Goal: Task Accomplishment & Management: Complete application form

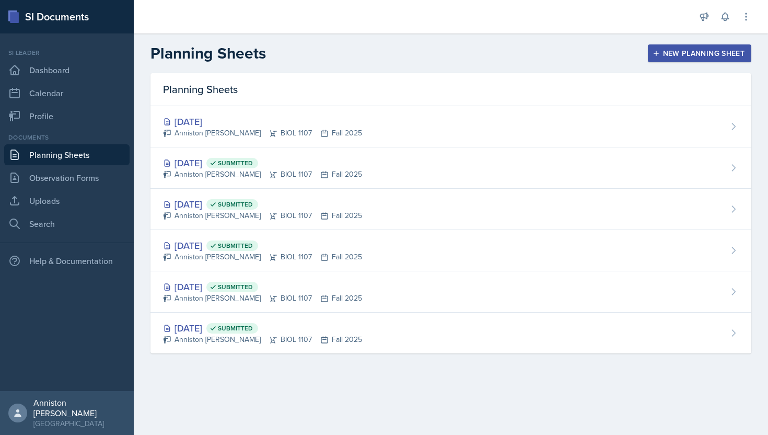
click at [371, 124] on div "[DATE] Anniston [PERSON_NAME] BIOL 1107 Fall 2025" at bounding box center [450, 126] width 601 height 41
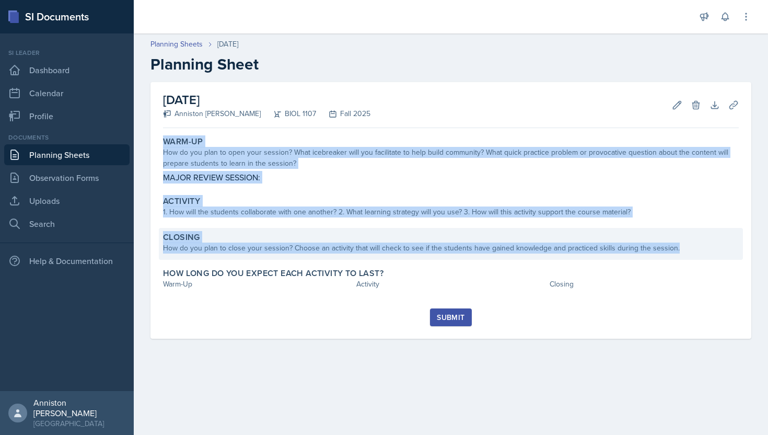
drag, startPoint x: 157, startPoint y: 139, endPoint x: 687, endPoint y: 248, distance: 541.2
click at [687, 248] on div "[DATE] Anniston [PERSON_NAME] BIOL 1107 Fall 2025 Edit Delete Download Uploads …" at bounding box center [450, 210] width 601 height 256
copy div "Warm-Up How do you plan to open your session? What icebreaker will you facilita…"
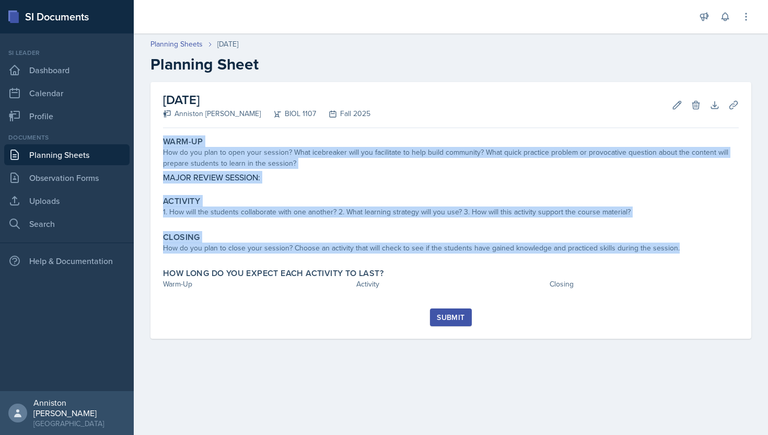
click at [701, 326] on div "Submit" at bounding box center [451, 323] width 576 height 30
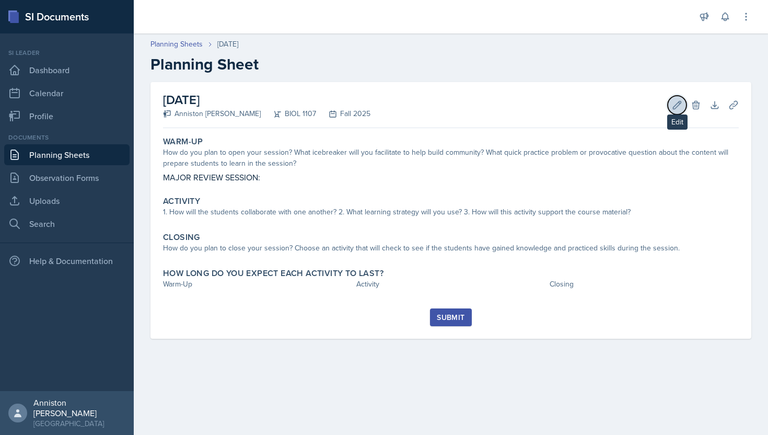
click at [681, 108] on icon at bounding box center [677, 105] width 10 height 10
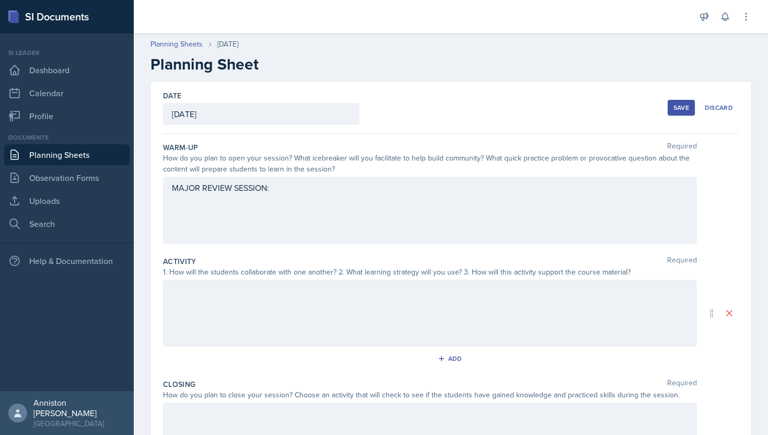
click at [495, 185] on div "MAJOR REVIEW SESSION:" at bounding box center [430, 210] width 534 height 67
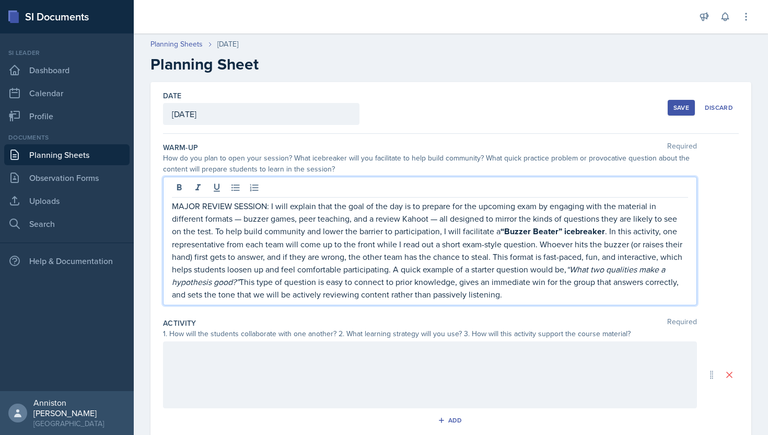
click at [242, 218] on p "MAJOR REVIEW SESSION: I will explain that the goal of the day is to prepare for…" at bounding box center [430, 250] width 516 height 101
click at [430, 219] on p "MAJOR REVIEW SESSION: I will explain that the goal of the day is to prepare for…" at bounding box center [430, 250] width 516 height 101
click at [547, 228] on strong "“Buzzer Beater” icebreaker" at bounding box center [552, 231] width 104 height 12
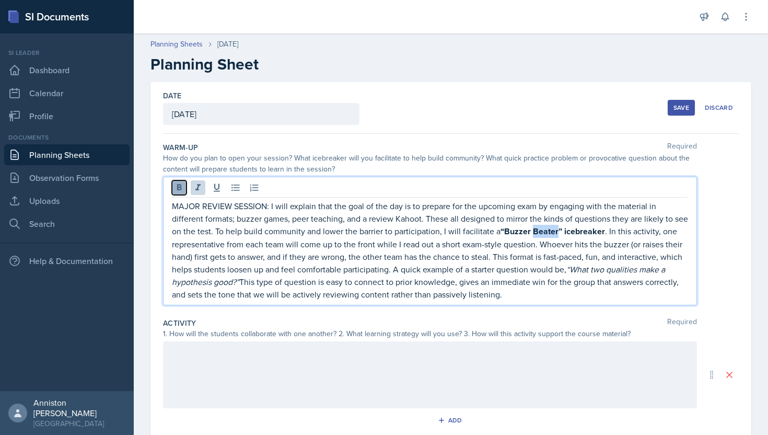
click at [173, 185] on button at bounding box center [179, 187] width 15 height 15
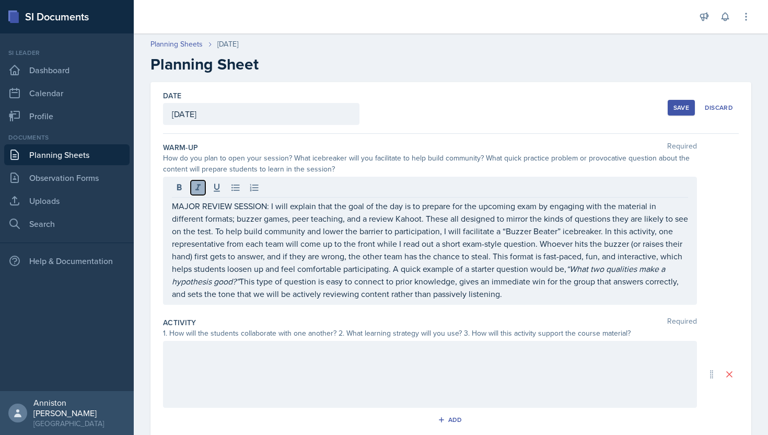
click at [202, 185] on icon at bounding box center [198, 187] width 10 height 10
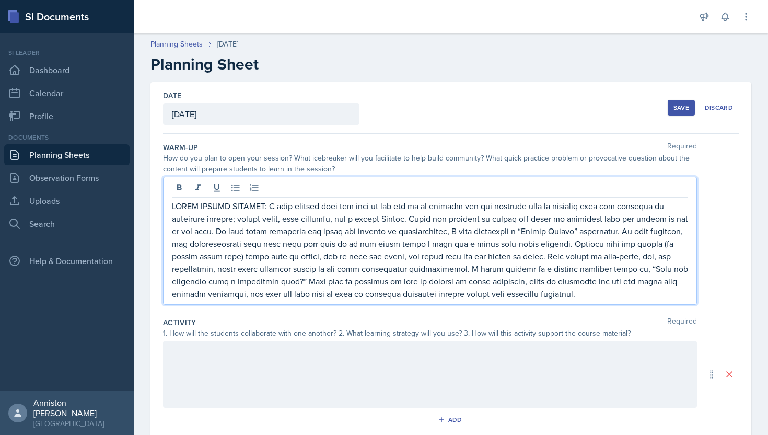
click at [561, 296] on p at bounding box center [430, 250] width 516 height 100
click at [562, 317] on div "Activity Required 1. How will the students collaborate with one another? 2. Wha…" at bounding box center [451, 374] width 576 height 123
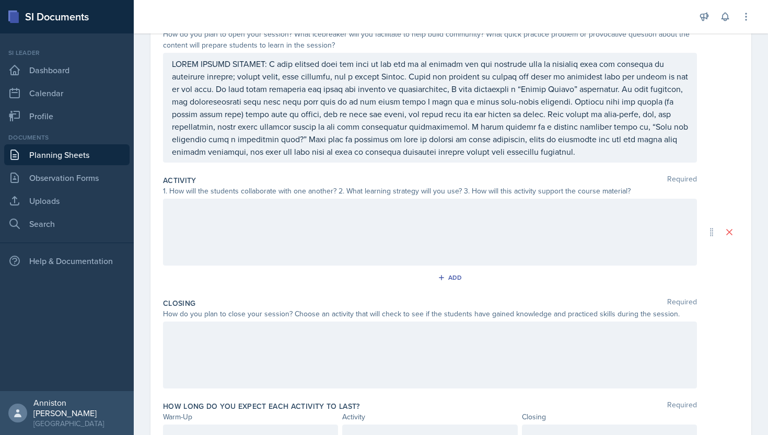
scroll to position [125, 0]
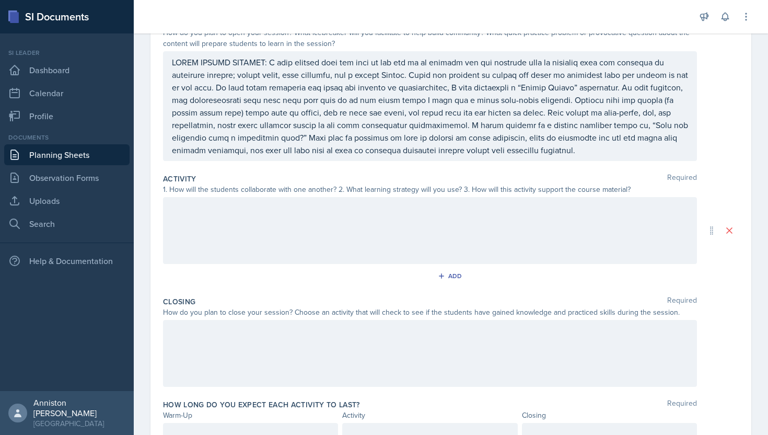
click at [309, 230] on div at bounding box center [430, 230] width 534 height 67
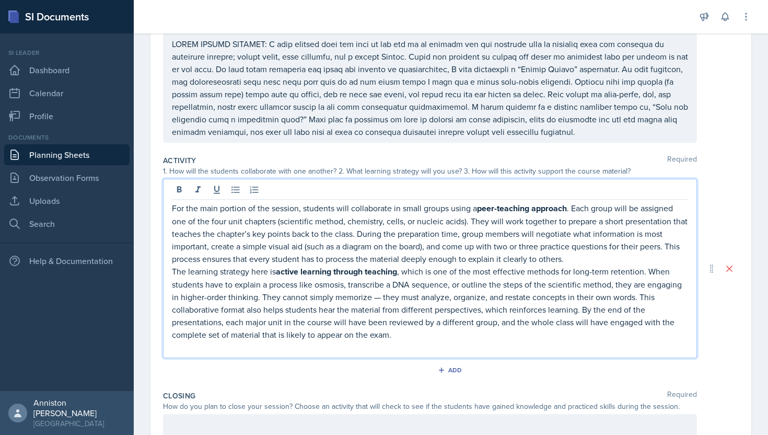
click at [309, 230] on p "For the main portion of the session, students will collaborate in small groups …" at bounding box center [430, 233] width 516 height 63
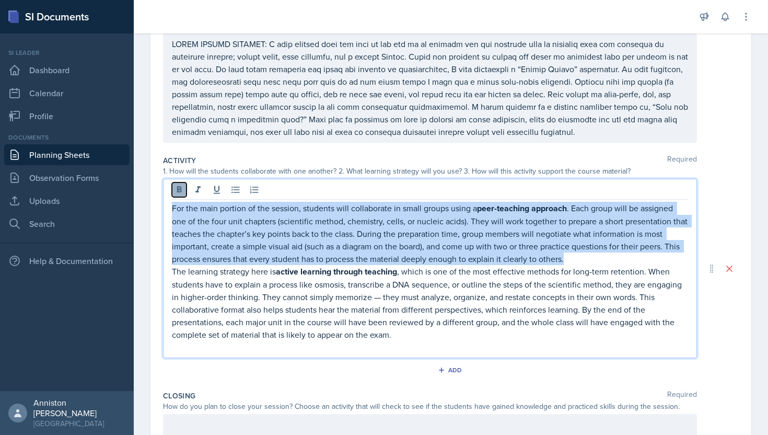
click at [179, 192] on icon at bounding box center [179, 189] width 5 height 6
click at [251, 300] on p "The learning strategy here is active learning through teaching , which is one o…" at bounding box center [430, 302] width 516 height 76
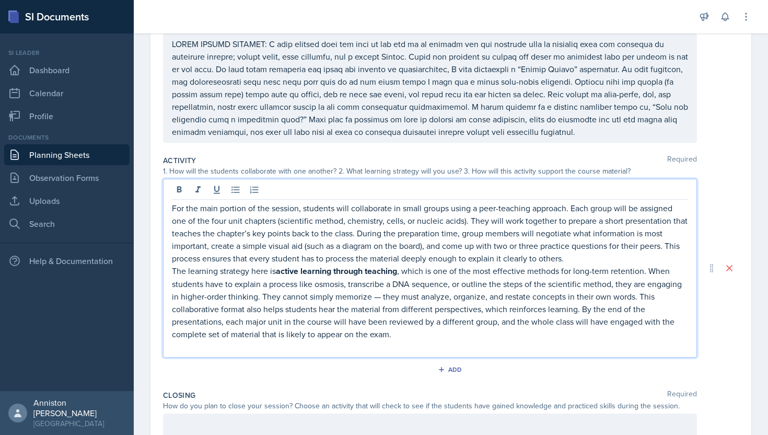
click at [251, 300] on p "The learning strategy here is active learning through teaching , which is one o…" at bounding box center [430, 302] width 516 height 76
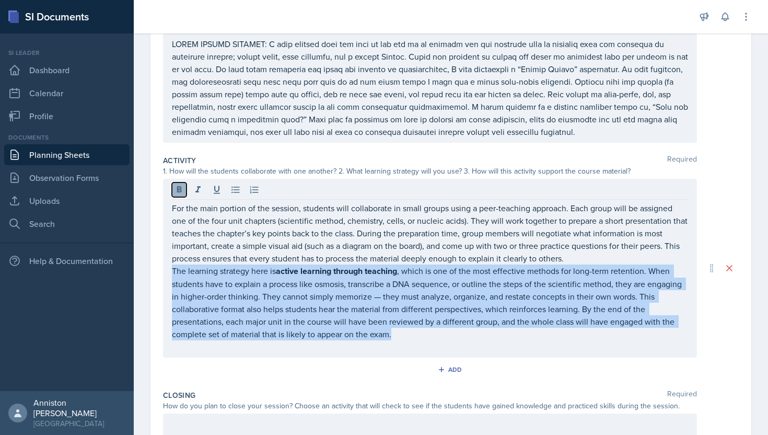
click at [176, 186] on icon at bounding box center [179, 189] width 10 height 10
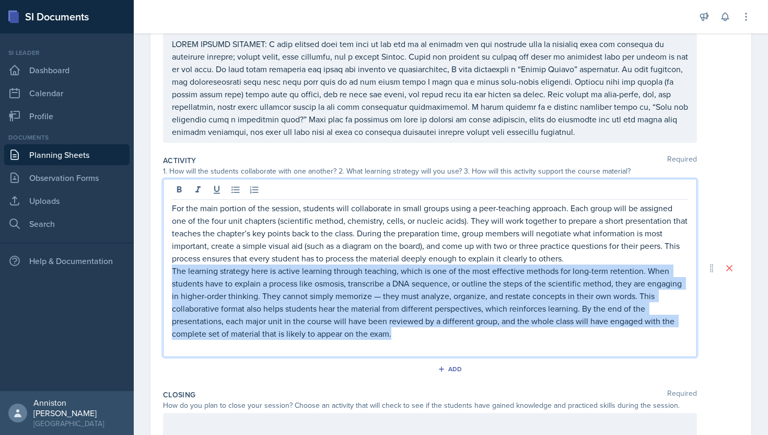
click at [432, 335] on p "The learning strategy here is active learning through teaching, which is one of…" at bounding box center [430, 301] width 516 height 75
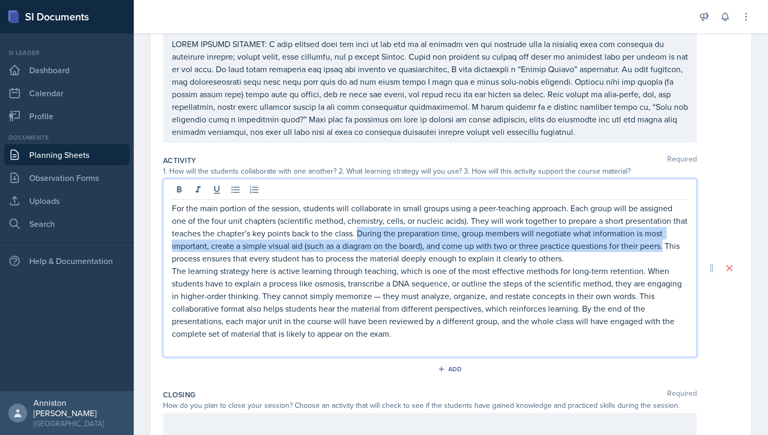
drag, startPoint x: 666, startPoint y: 248, endPoint x: 357, endPoint y: 237, distance: 308.9
click at [357, 237] on p "For the main portion of the session, students will collaborate in small groups …" at bounding box center [430, 233] width 516 height 63
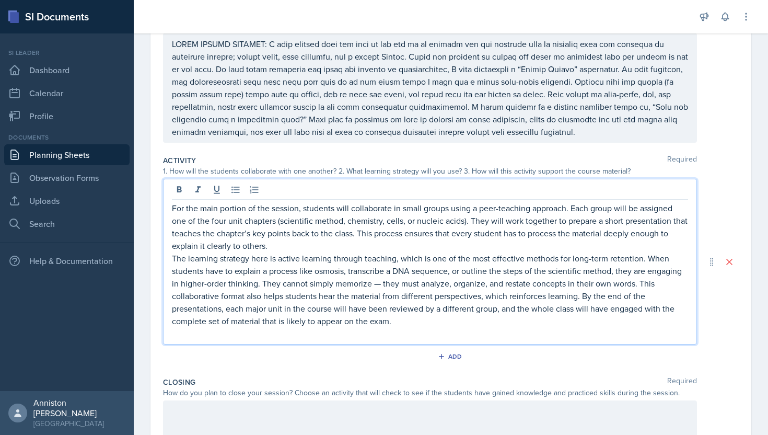
click at [431, 245] on p "For the main portion of the session, students will collaborate in small groups …" at bounding box center [430, 227] width 516 height 50
click at [172, 260] on p "The learning strategy here is active learning through teaching, which is one of…" at bounding box center [430, 289] width 516 height 75
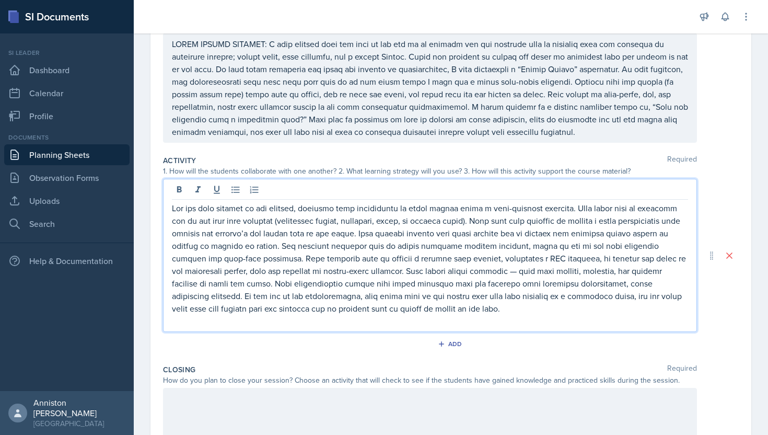
click at [615, 349] on div "Add" at bounding box center [451, 346] width 576 height 20
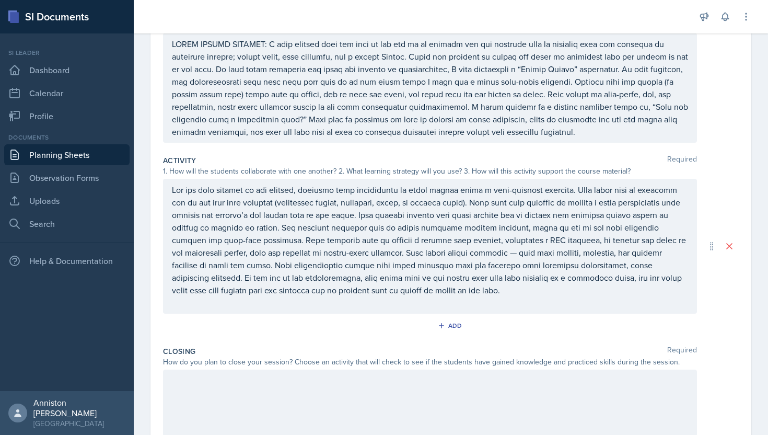
click at [495, 258] on p at bounding box center [430, 239] width 516 height 113
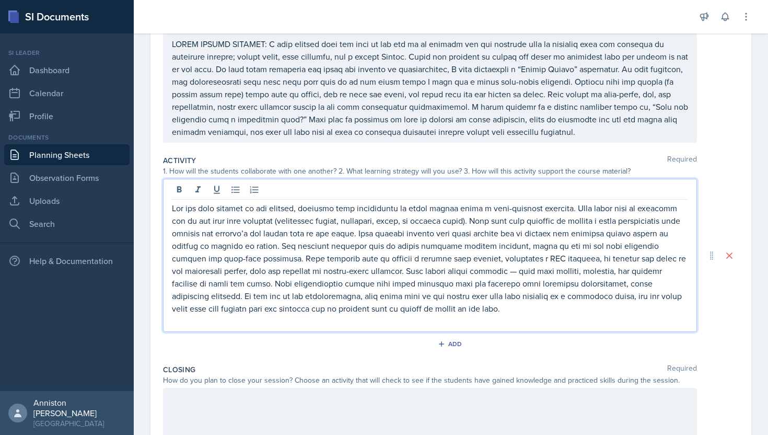
click at [688, 246] on div at bounding box center [430, 255] width 534 height 153
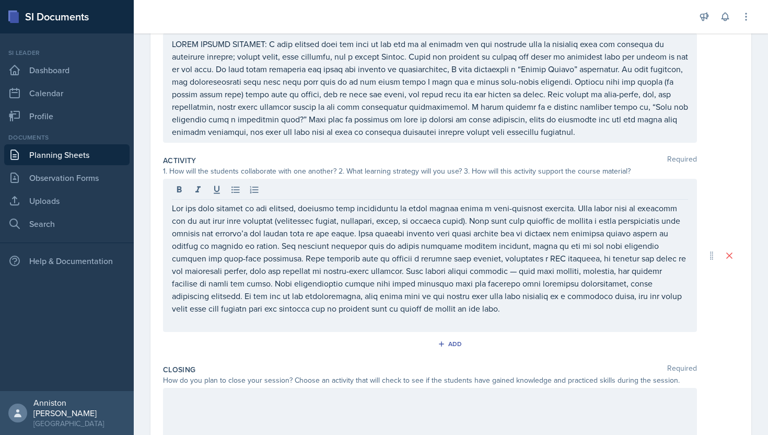
click at [689, 248] on div at bounding box center [430, 255] width 534 height 153
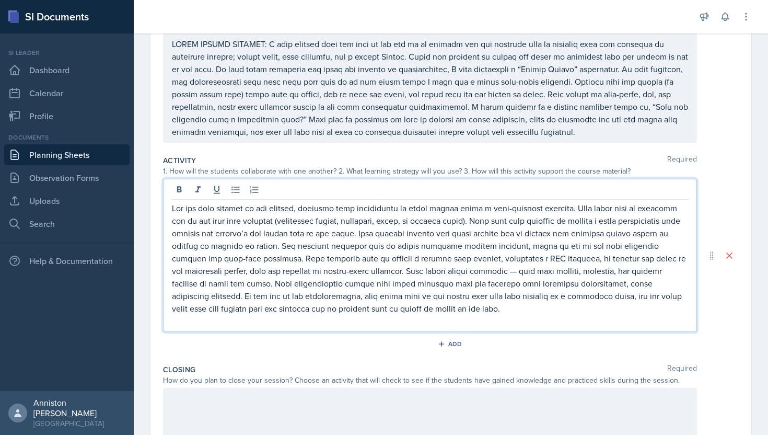
click at [688, 248] on div at bounding box center [430, 255] width 534 height 153
click at [687, 248] on p at bounding box center [430, 258] width 516 height 113
click at [308, 272] on p at bounding box center [430, 258] width 516 height 113
click at [384, 272] on p at bounding box center [430, 258] width 516 height 113
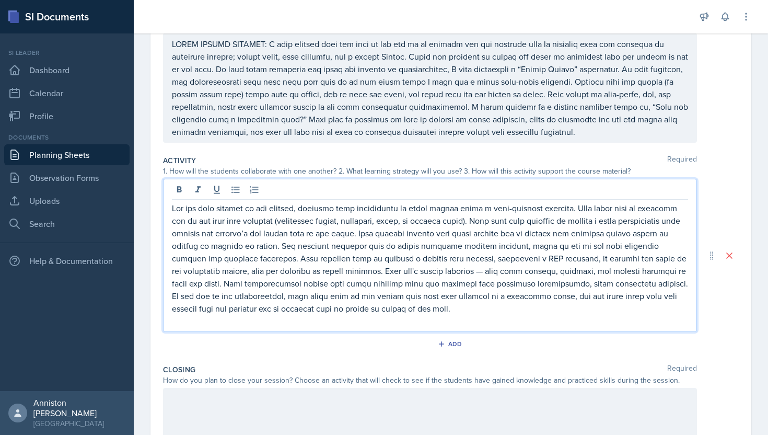
click at [396, 275] on p at bounding box center [430, 258] width 516 height 113
click at [436, 272] on p at bounding box center [430, 258] width 516 height 113
click at [467, 271] on p at bounding box center [430, 258] width 516 height 113
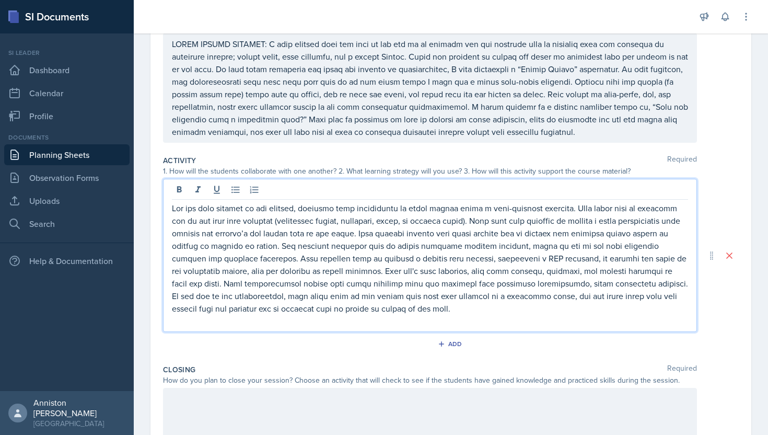
click at [467, 271] on p at bounding box center [430, 258] width 516 height 113
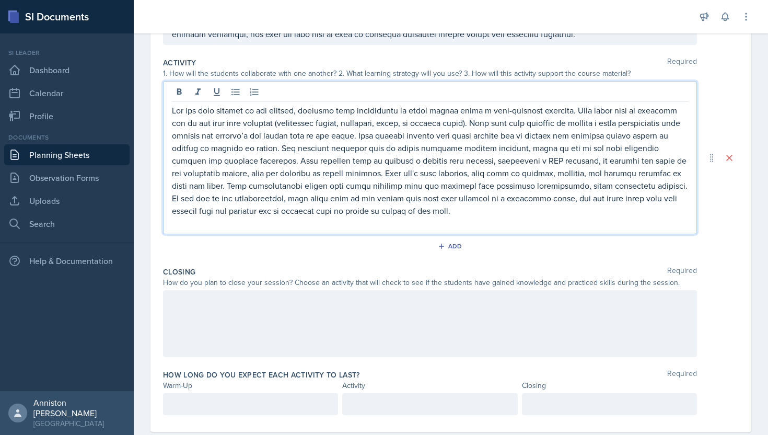
click at [591, 346] on div at bounding box center [430, 323] width 534 height 67
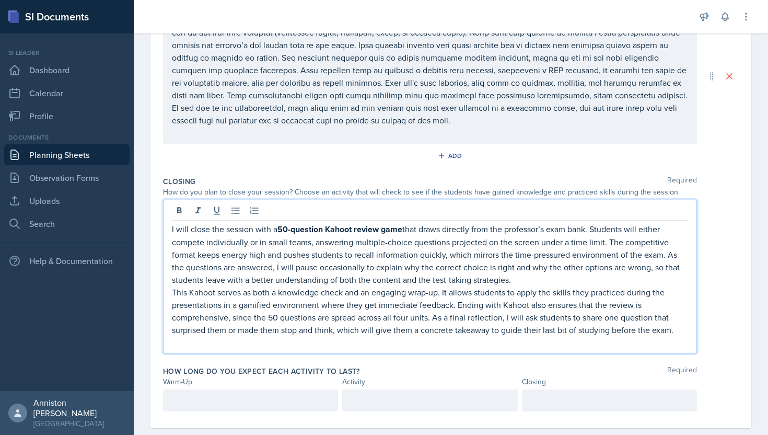
scroll to position [326, 0]
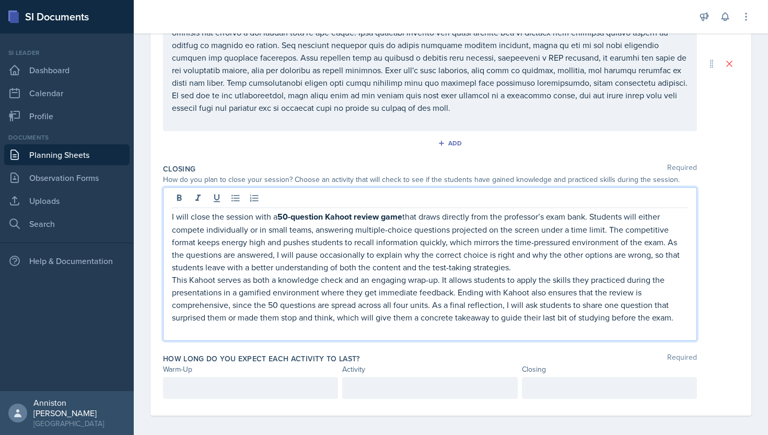
click at [313, 295] on p "This Kahoot serves as both a knowledge check and an engaging wrap-up. It allows…" at bounding box center [430, 298] width 516 height 50
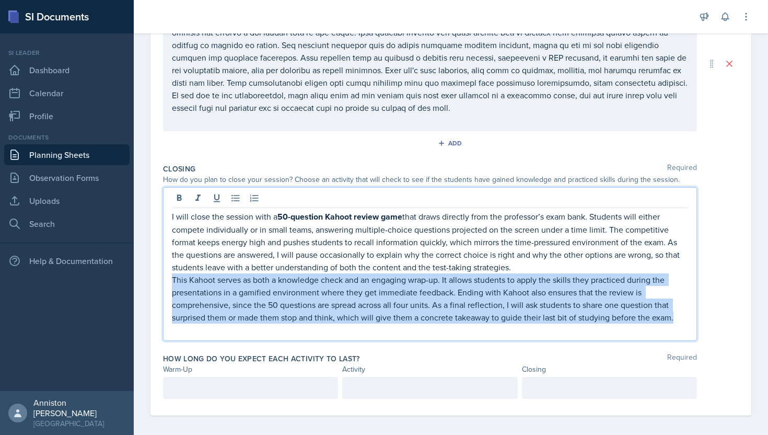
click at [254, 226] on p "I will close the session with a 50-question Kahoot review game that draws direc…" at bounding box center [430, 241] width 516 height 63
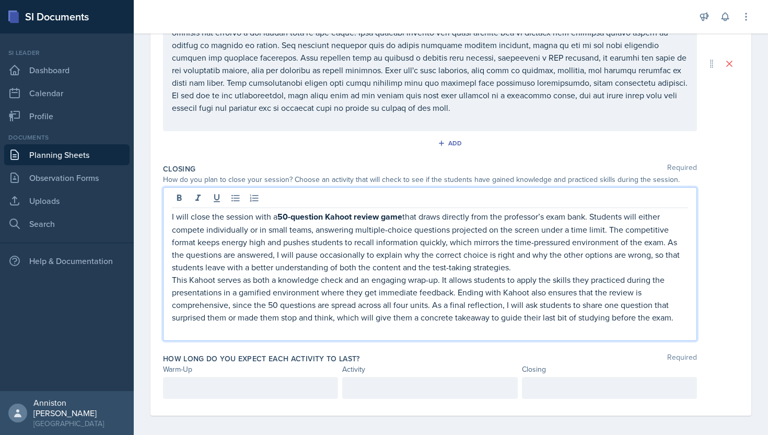
click at [254, 226] on p "I will close the session with a 50-question Kahoot review game that draws direc…" at bounding box center [430, 241] width 516 height 63
click at [182, 196] on icon at bounding box center [179, 198] width 10 height 10
click at [337, 315] on p "This Kahoot serves as both a knowledge check and an engaging wrap-up. It allows…" at bounding box center [430, 298] width 516 height 50
click at [449, 346] on div "Closing Required How do you plan to close your session? Choose an activity that…" at bounding box center [451, 253] width 576 height 189
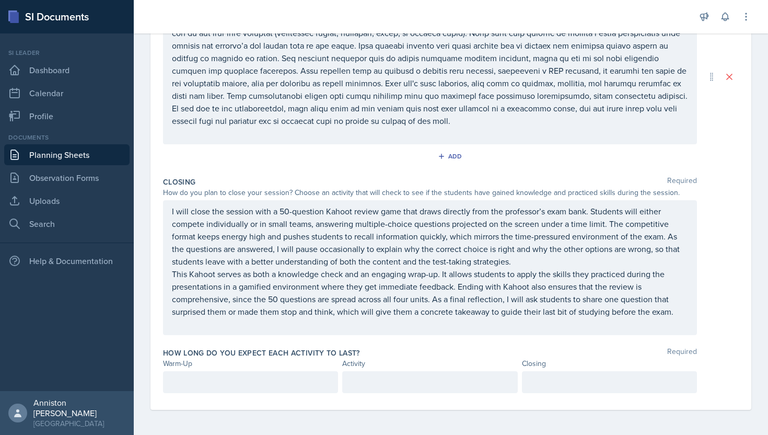
scroll to position [313, 0]
click at [481, 321] on div "I will close the session with a 50-question Kahoot review game that draws direc…" at bounding box center [430, 267] width 516 height 125
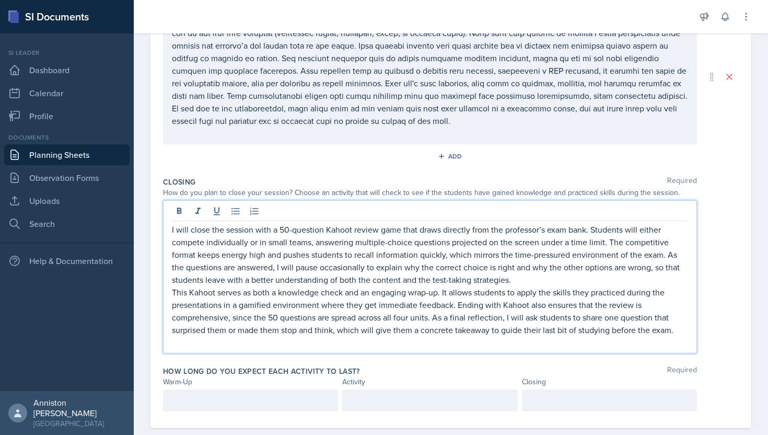
scroll to position [326, 0]
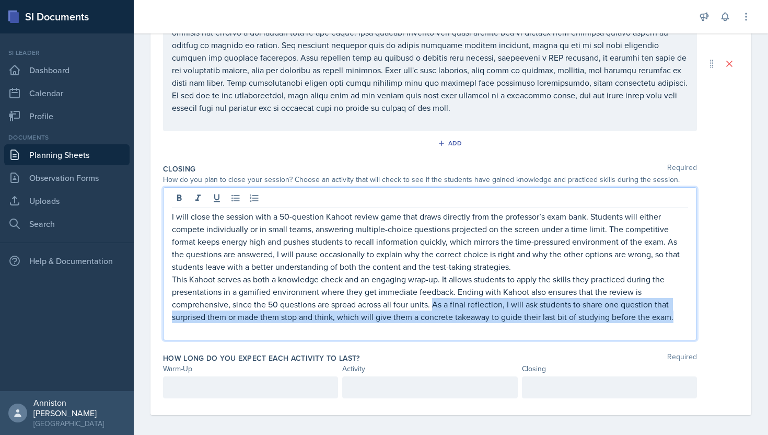
drag, startPoint x: 675, startPoint y: 319, endPoint x: 435, endPoint y: 307, distance: 240.0
click at [435, 307] on p "This Kahoot serves as both a knowledge check and an engaging wrap-up. It allows…" at bounding box center [430, 298] width 516 height 50
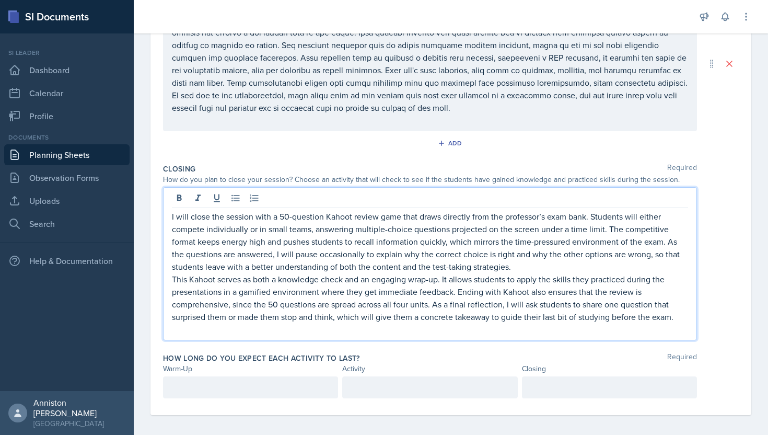
scroll to position [319, 0]
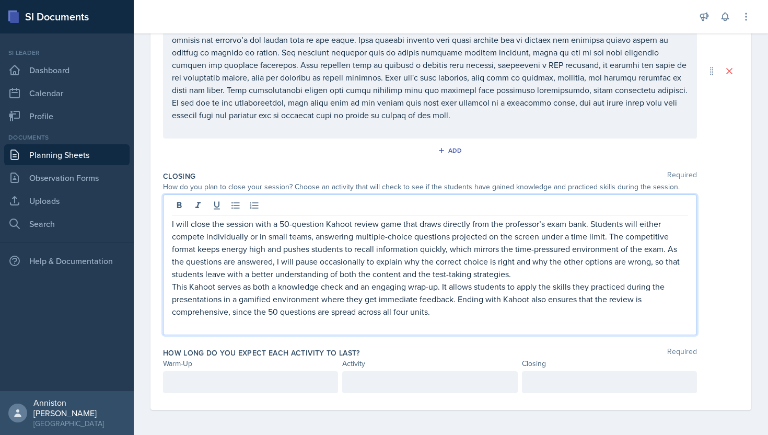
click at [256, 383] on div at bounding box center [250, 382] width 175 height 22
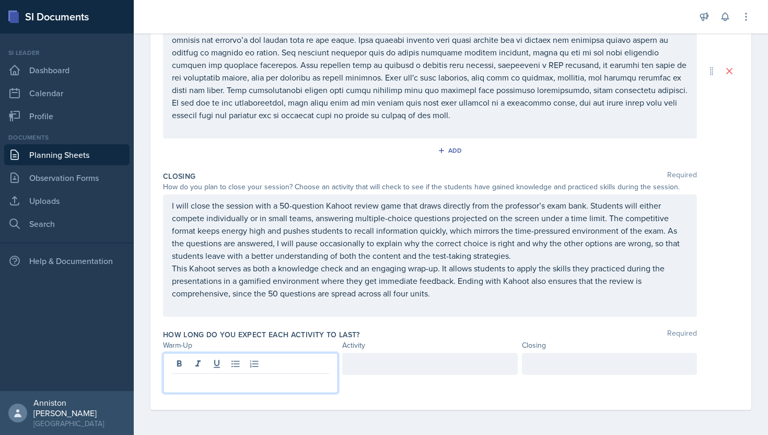
click at [579, 358] on div at bounding box center [609, 364] width 175 height 22
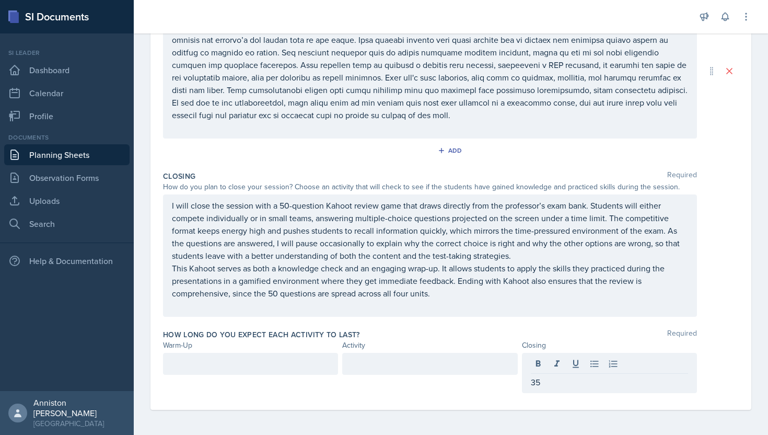
click at [515, 334] on div "How long do you expect each activity to last? Required" at bounding box center [451, 334] width 576 height 10
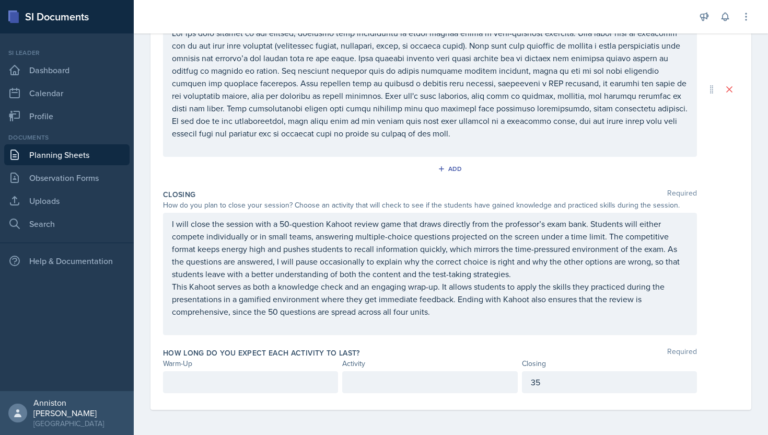
click at [515, 334] on div "I will close the session with a 50-question Kahoot review game that draws direc…" at bounding box center [430, 274] width 534 height 122
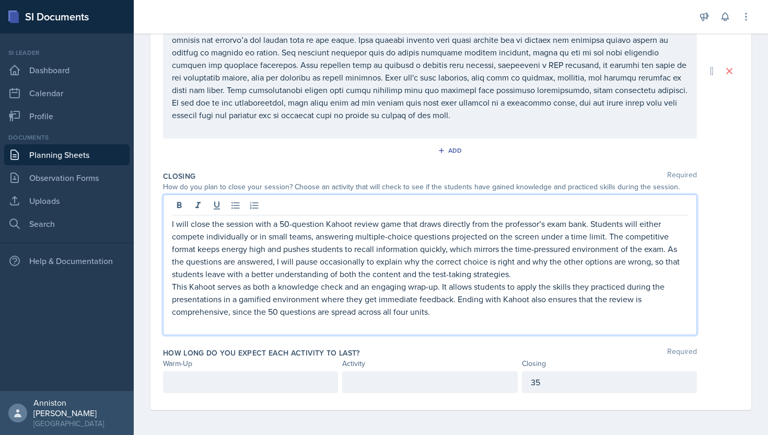
click at [570, 382] on div "35" at bounding box center [609, 382] width 175 height 22
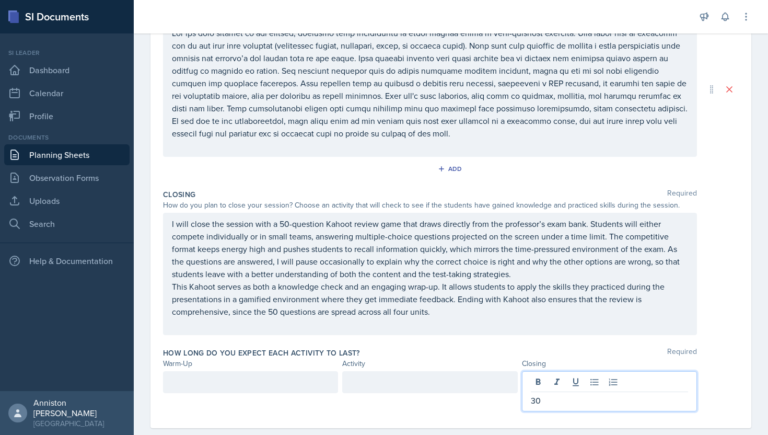
click at [489, 340] on div "Closing Required How do you plan to close your session? Choose an activity that…" at bounding box center [451, 264] width 576 height 158
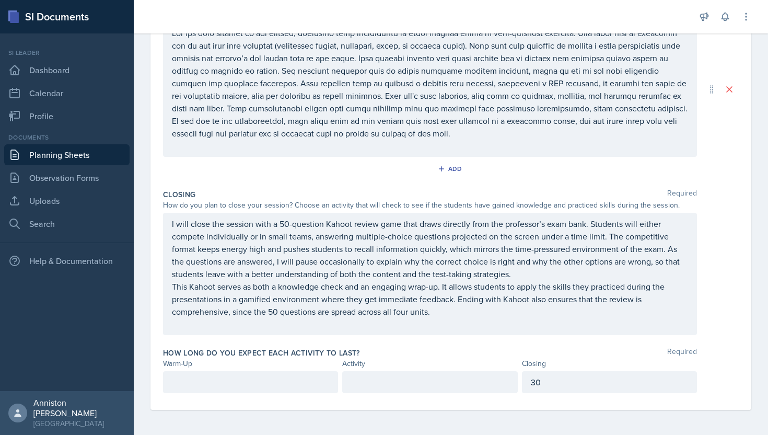
click at [451, 383] on div at bounding box center [429, 382] width 175 height 22
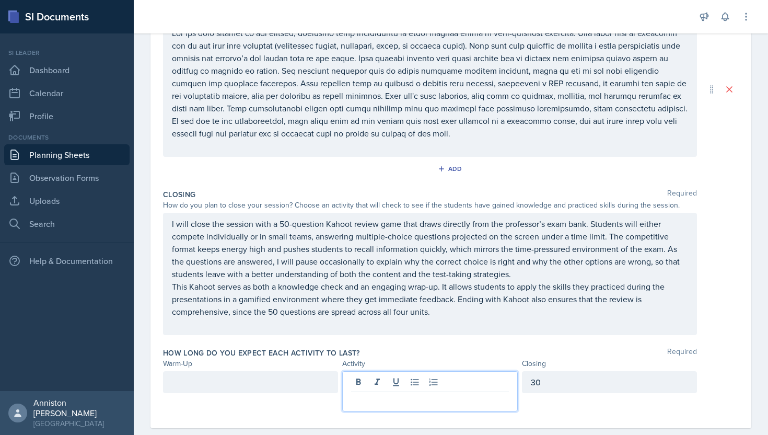
click at [256, 381] on p at bounding box center [250, 382] width 157 height 13
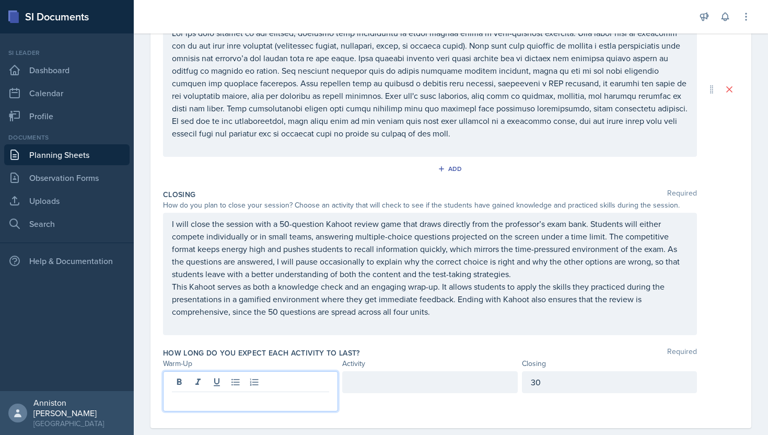
scroll to position [319, 0]
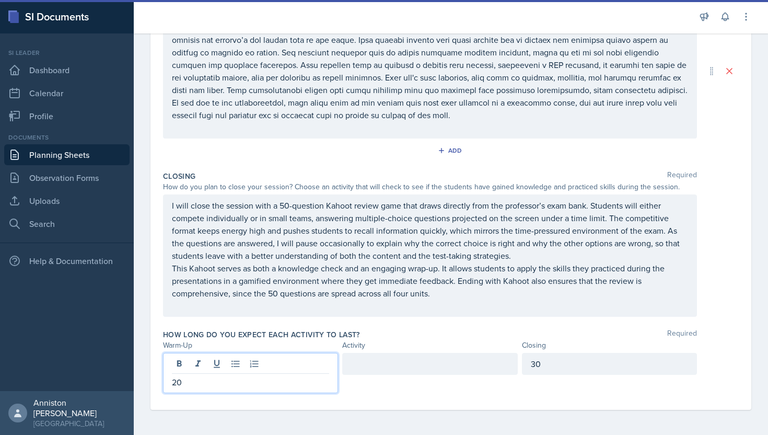
click at [495, 326] on div "How long do you expect each activity to last? Required Warm-Up Activity Closing…" at bounding box center [451, 363] width 576 height 76
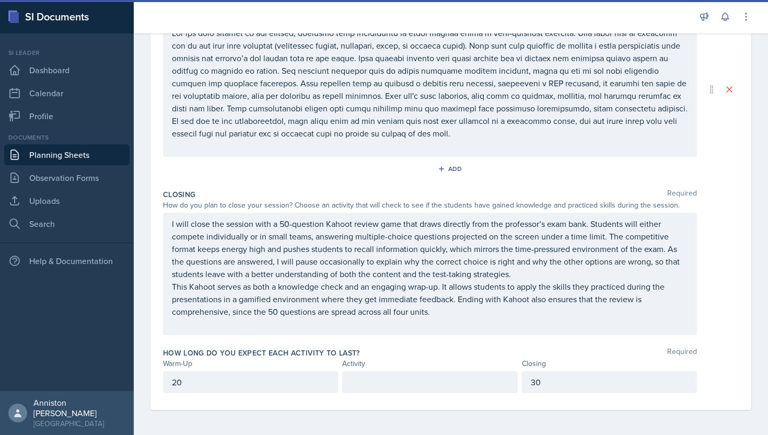
scroll to position [300, 0]
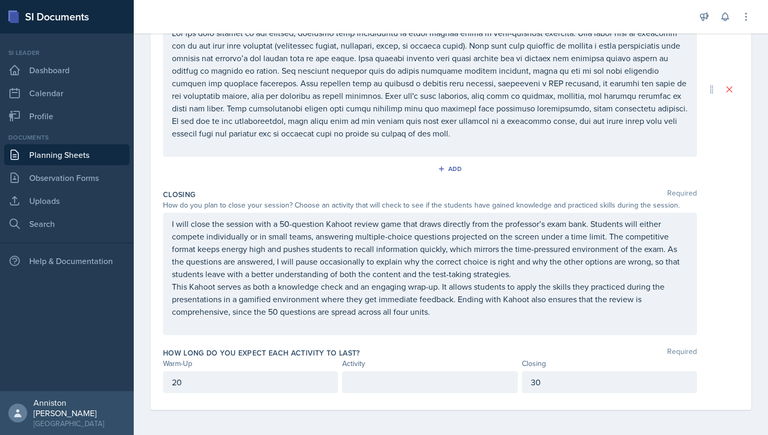
click at [564, 382] on p "30" at bounding box center [609, 382] width 157 height 13
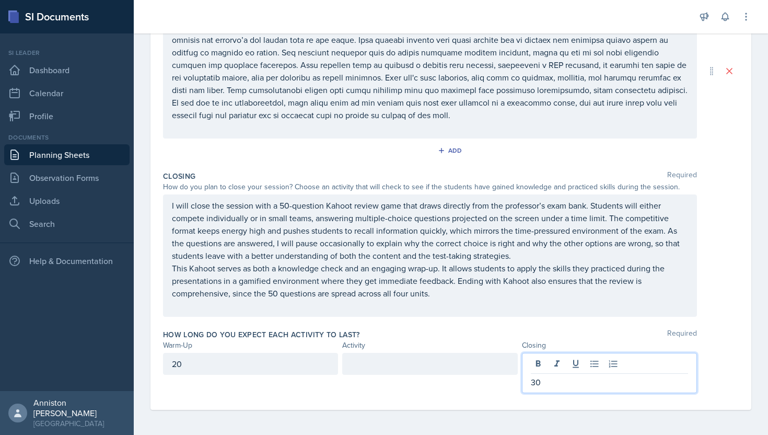
click at [444, 328] on div "How long do you expect each activity to last? Required Warm-Up Activity Closing…" at bounding box center [451, 363] width 576 height 76
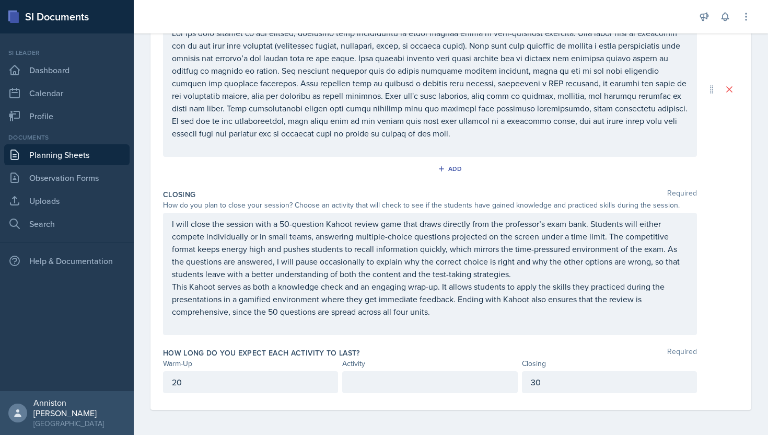
scroll to position [300, 0]
click at [562, 381] on p "30" at bounding box center [609, 382] width 157 height 13
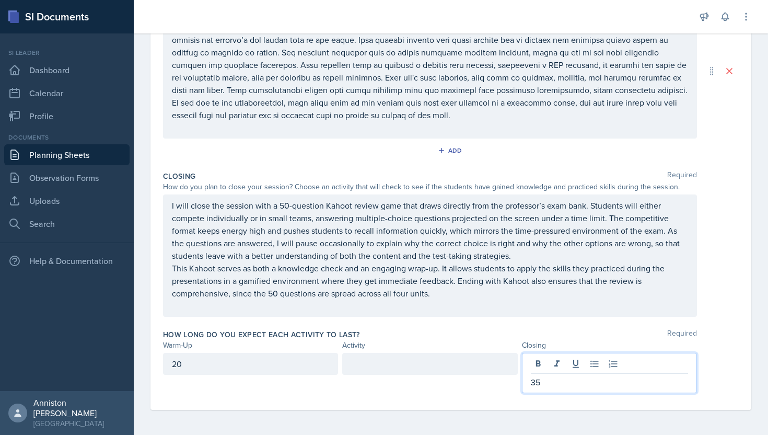
click at [573, 325] on div "How long do you expect each activity to last? Required Warm-Up Activity Closing…" at bounding box center [451, 363] width 576 height 76
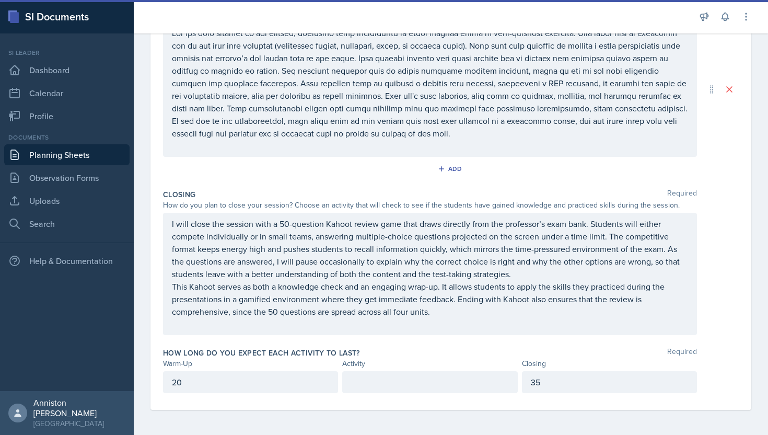
click at [591, 381] on p "35" at bounding box center [609, 382] width 157 height 13
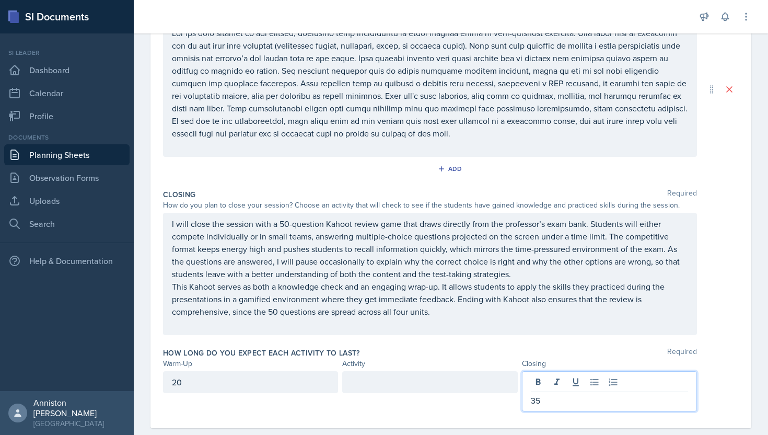
scroll to position [319, 0]
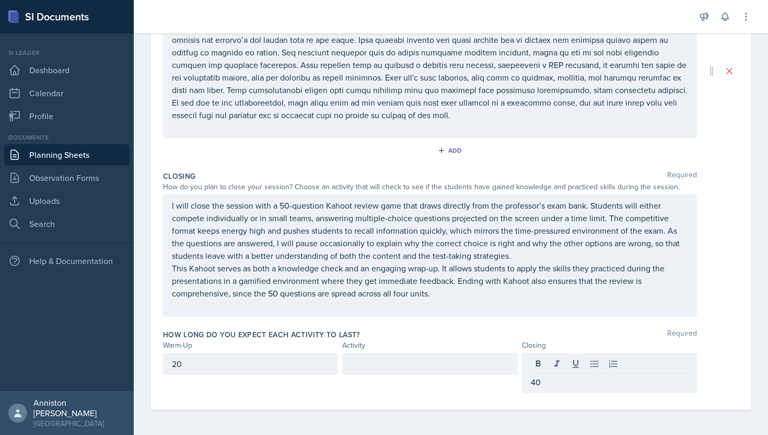
click at [505, 320] on div "Closing Required How do you plan to close your session? Choose an activity that…" at bounding box center [451, 246] width 576 height 158
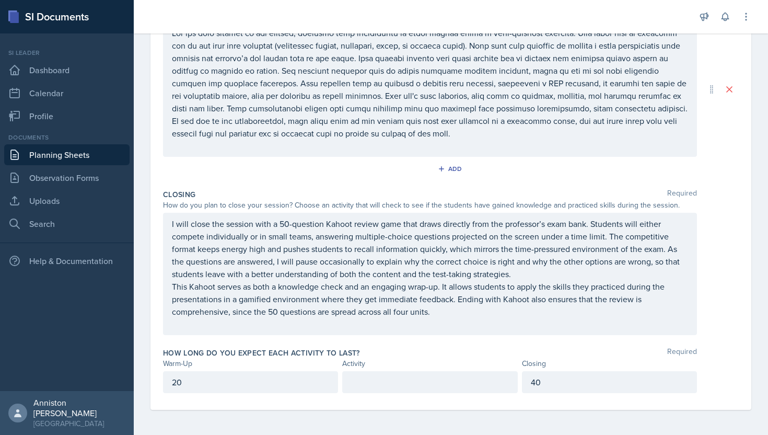
click at [450, 387] on p at bounding box center [429, 382] width 157 height 13
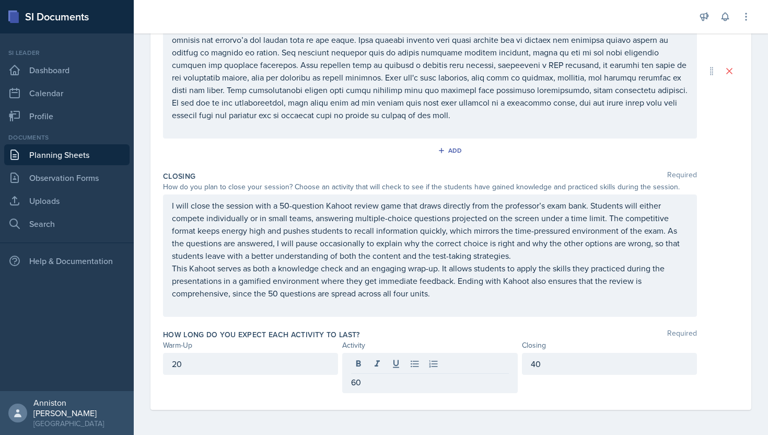
click at [458, 329] on div "How long do you expect each activity to last? Required" at bounding box center [451, 334] width 576 height 10
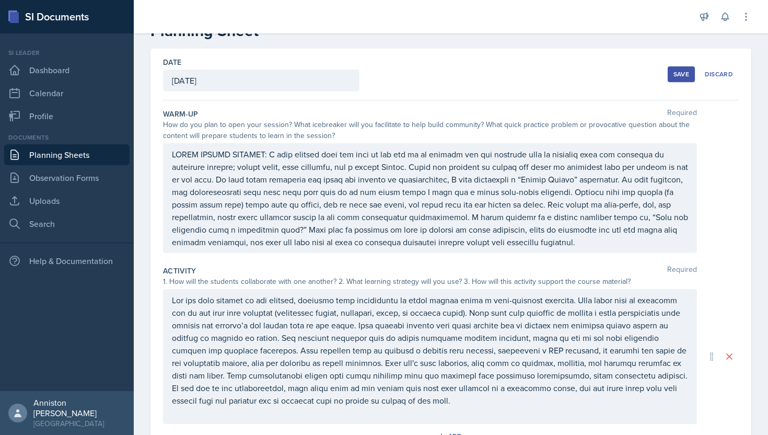
scroll to position [0, 0]
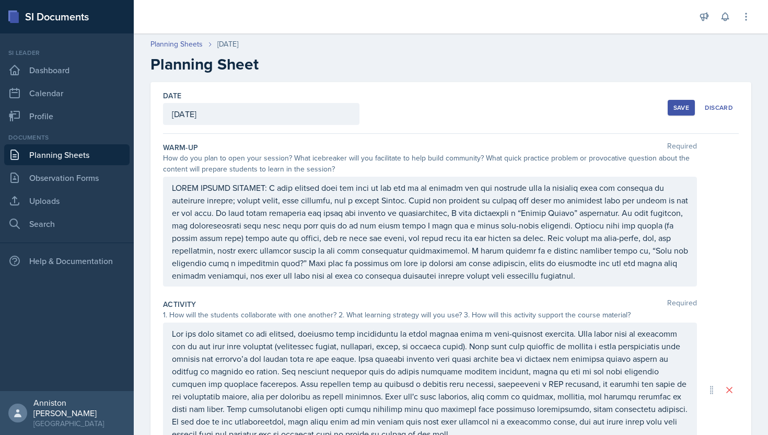
click at [679, 100] on button "Save" at bounding box center [681, 108] width 27 height 16
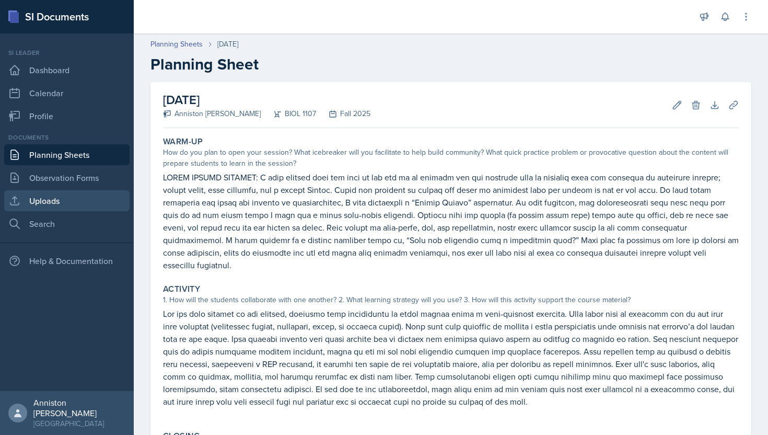
click at [58, 204] on link "Uploads" at bounding box center [66, 200] width 125 height 21
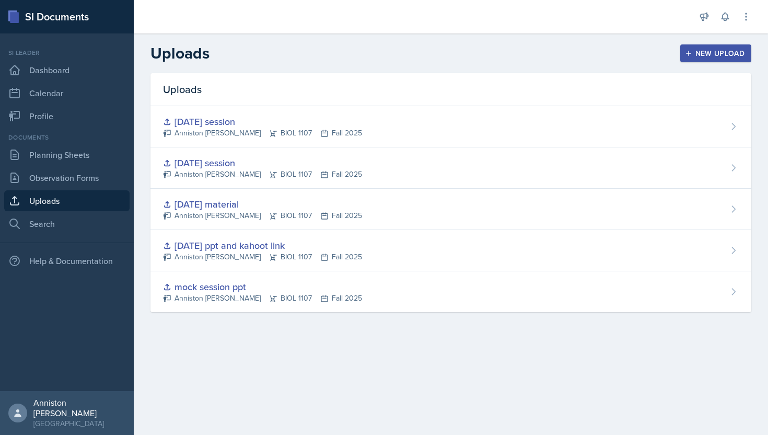
click at [710, 54] on div "New Upload" at bounding box center [716, 53] width 58 height 8
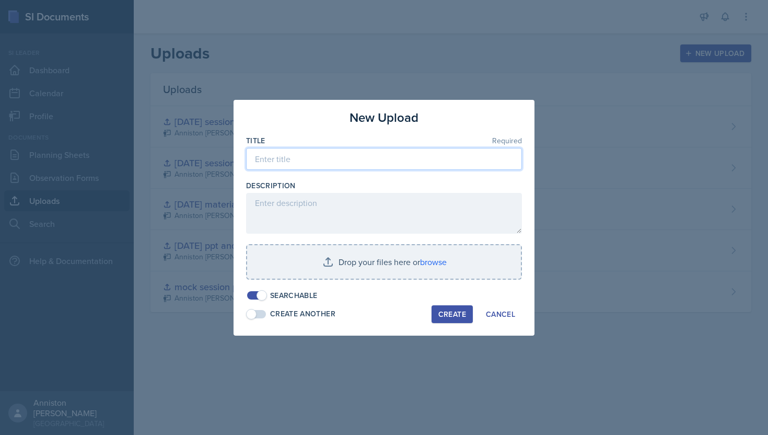
click at [422, 165] on input at bounding box center [384, 159] width 276 height 22
type input "[DATE] Major review"
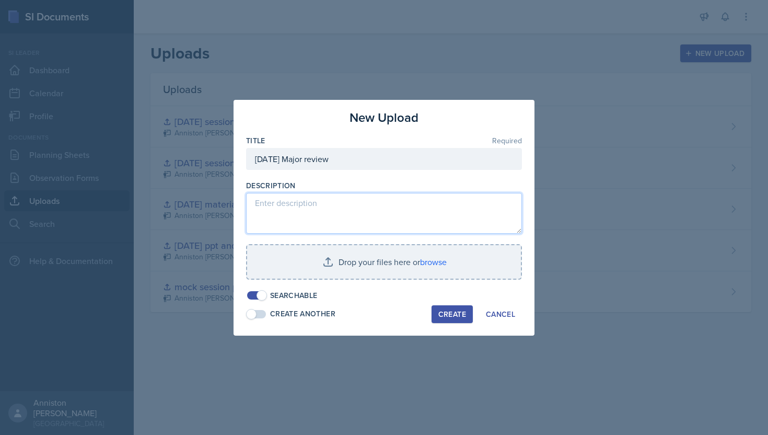
click at [416, 219] on textarea at bounding box center [384, 213] width 276 height 41
paste textarea "[URL][DOMAIN_NAME]"
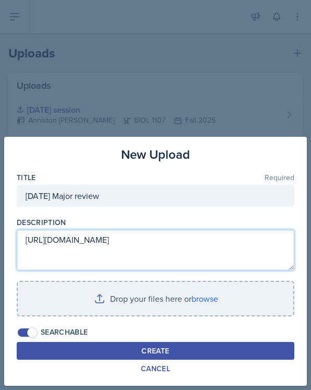
type textarea "[URL][DOMAIN_NAME]"
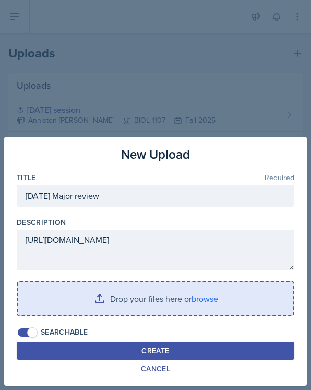
click at [201, 296] on input "file" at bounding box center [156, 298] width 276 height 33
click at [212, 299] on input "file" at bounding box center [156, 298] width 276 height 33
click at [205, 302] on input "file" at bounding box center [156, 298] width 276 height 33
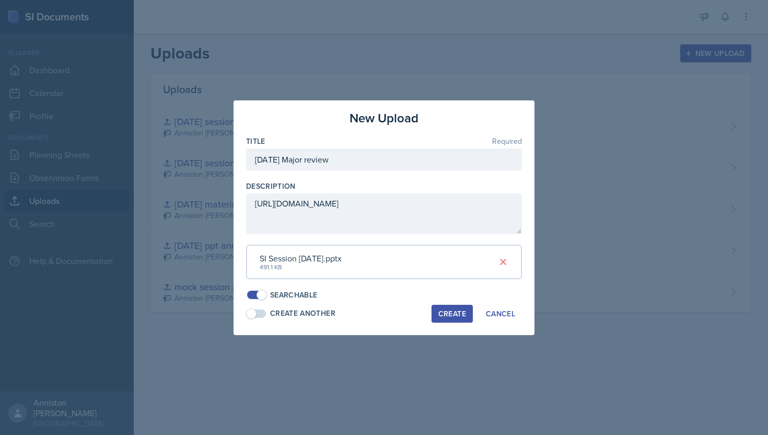
click at [457, 314] on div "Create" at bounding box center [452, 313] width 28 height 8
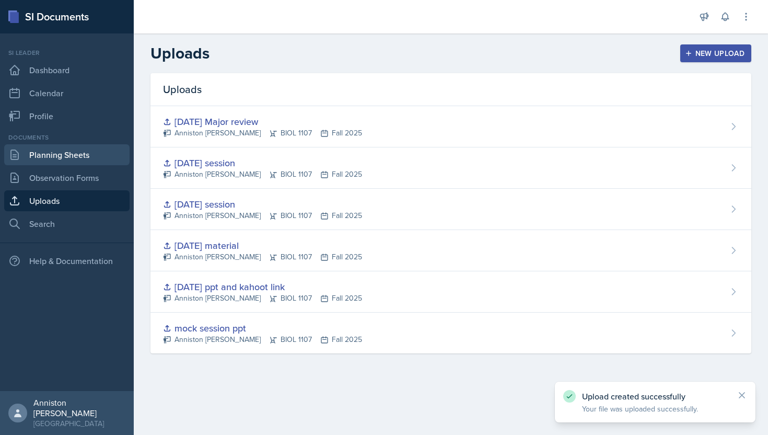
click at [73, 156] on link "Planning Sheets" at bounding box center [66, 154] width 125 height 21
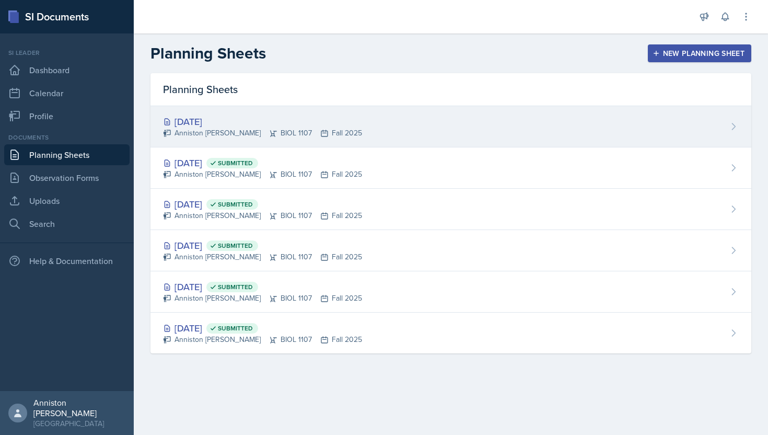
click at [387, 131] on div "[DATE] Anniston [PERSON_NAME] BIOL 1107 Fall 2025" at bounding box center [450, 126] width 601 height 41
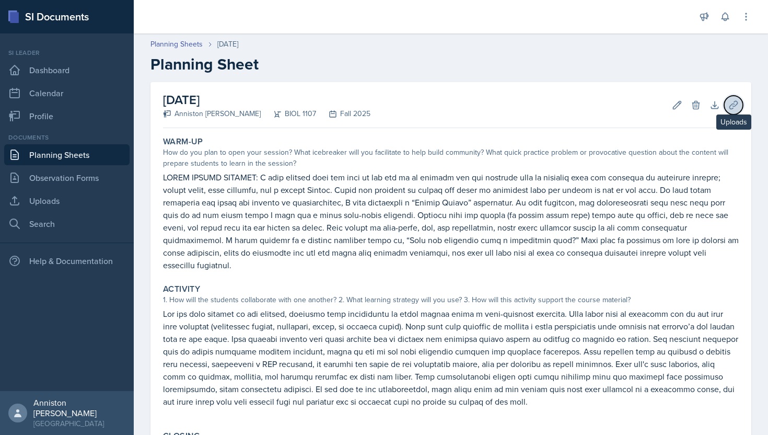
click at [732, 103] on icon at bounding box center [733, 105] width 10 height 10
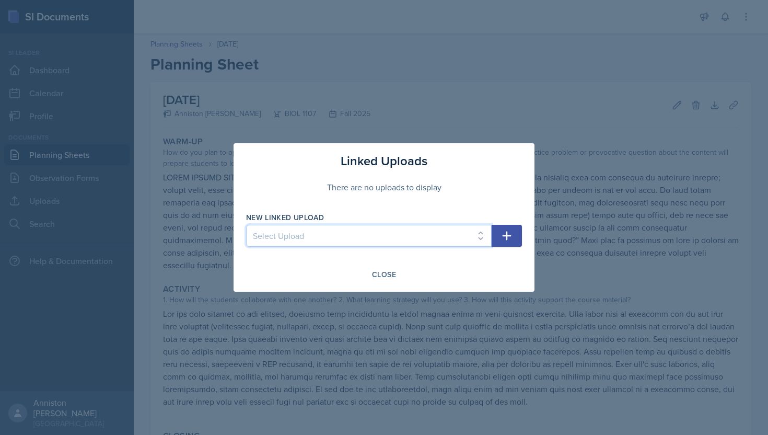
click at [477, 237] on select "Select Upload mock session ppt [DATE] ppt and kahoot link [DATE] material [DATE…" at bounding box center [368, 236] width 245 height 22
select select "23406e4a-dbb6-437a-a21f-ad071d033399"
click at [246, 225] on select "Select Upload mock session ppt [DATE] ppt and kahoot link [DATE] material [DATE…" at bounding box center [368, 236] width 245 height 22
click at [505, 234] on icon "button" at bounding box center [506, 235] width 13 height 13
select select
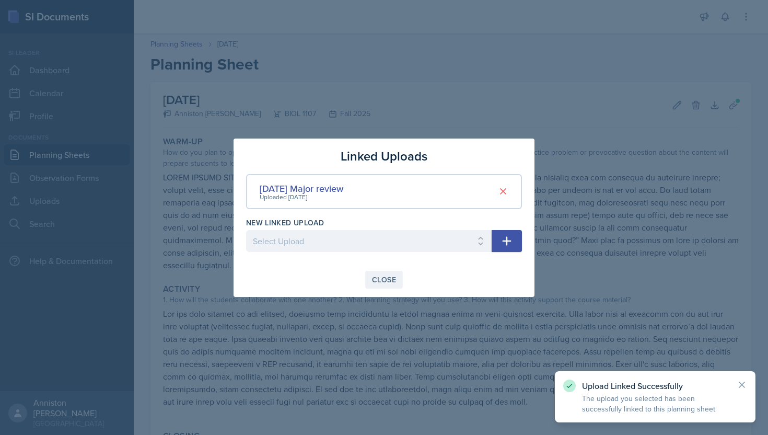
click at [384, 275] on div "Close" at bounding box center [384, 279] width 24 height 8
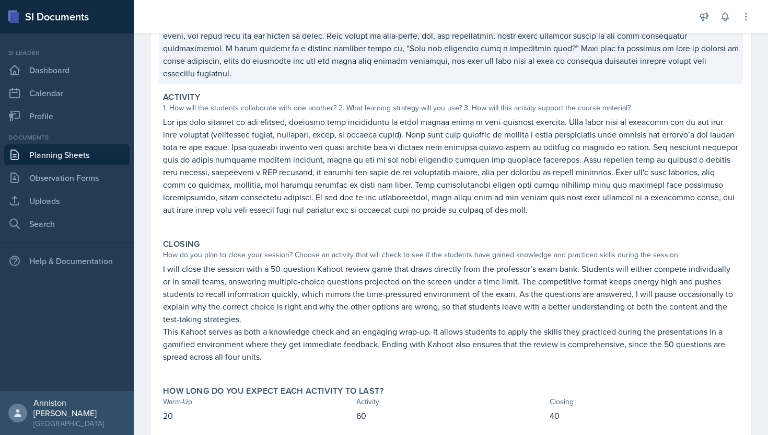
scroll to position [238, 0]
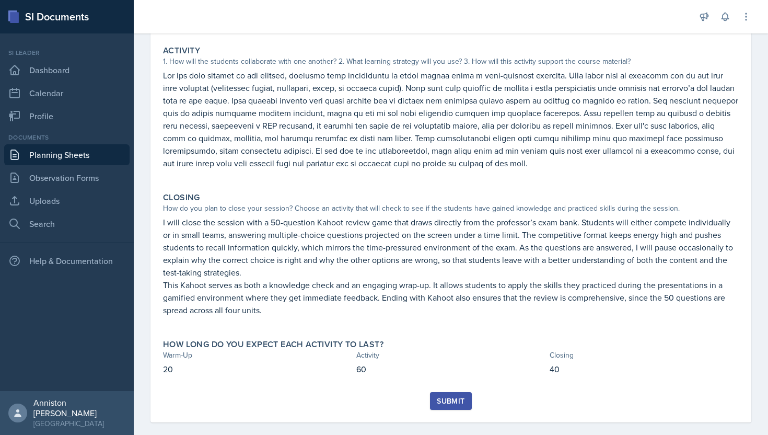
click at [456, 396] on div "Submit" at bounding box center [451, 400] width 28 height 8
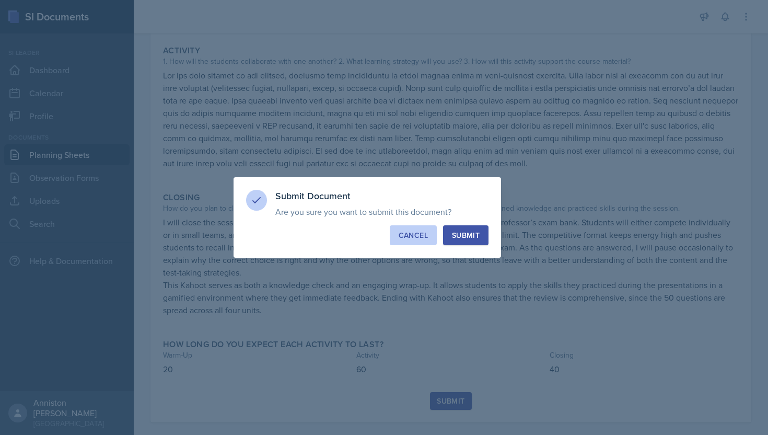
click at [419, 239] on div "Cancel" at bounding box center [413, 235] width 29 height 10
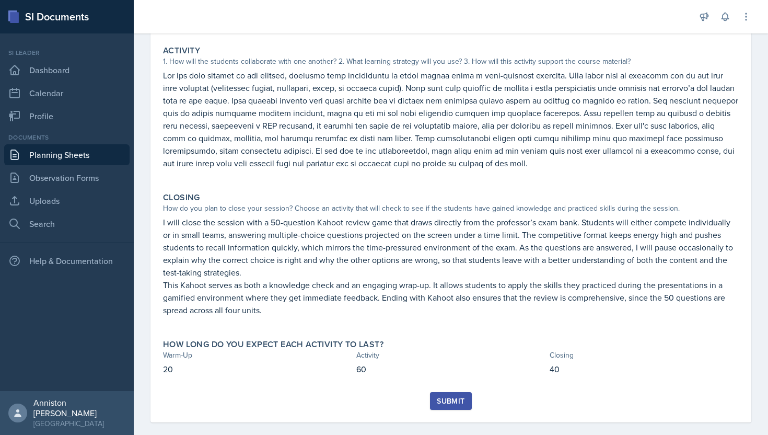
click at [462, 396] on div "Submit" at bounding box center [451, 400] width 28 height 8
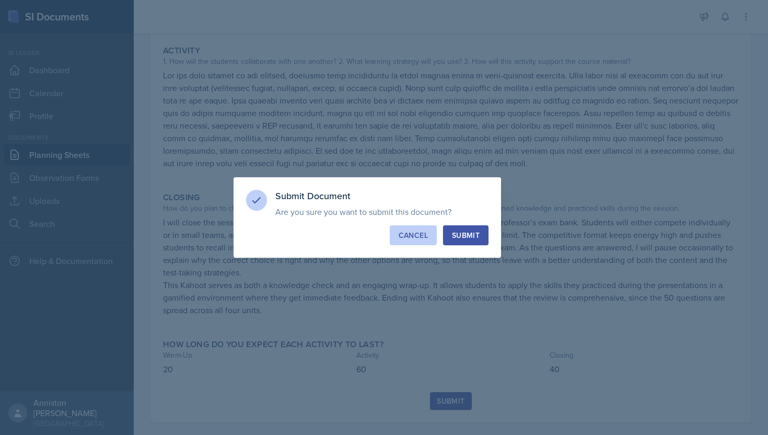
click at [414, 239] on div "Cancel" at bounding box center [413, 235] width 29 height 10
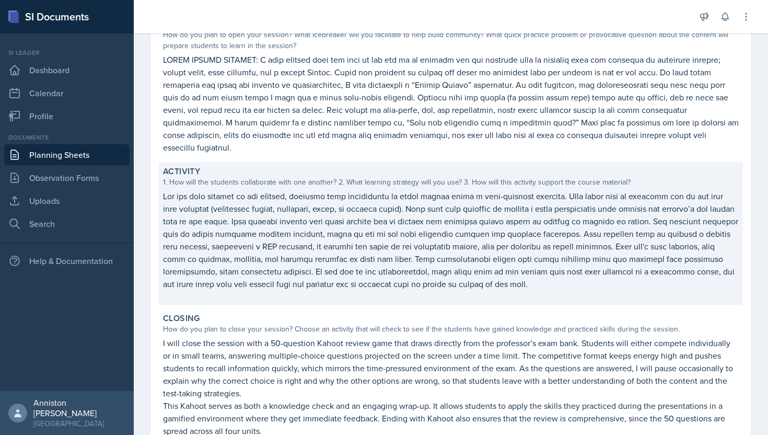
scroll to position [0, 0]
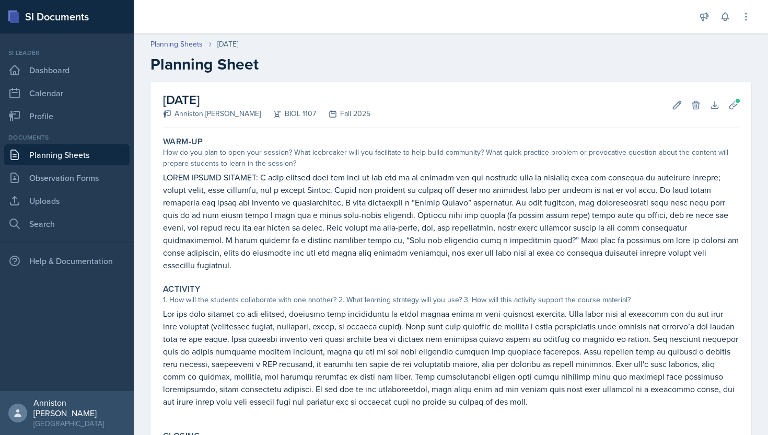
click at [239, 100] on h2 "[DATE]" at bounding box center [266, 99] width 207 height 19
click at [671, 103] on button "Edit" at bounding box center [677, 105] width 19 height 19
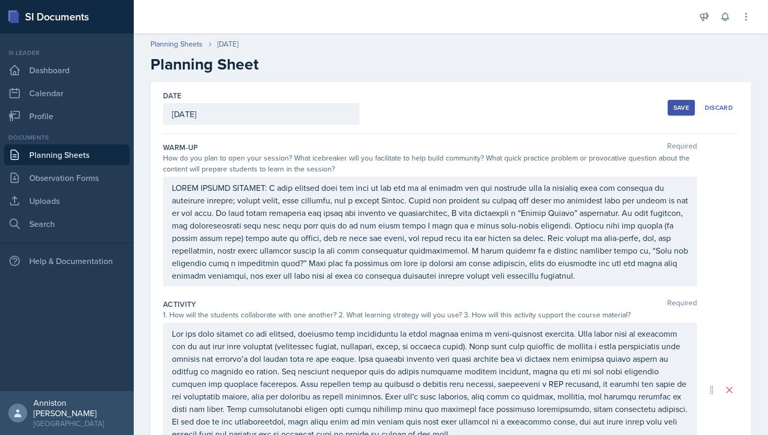
click at [173, 116] on div "[DATE]" at bounding box center [261, 114] width 196 height 22
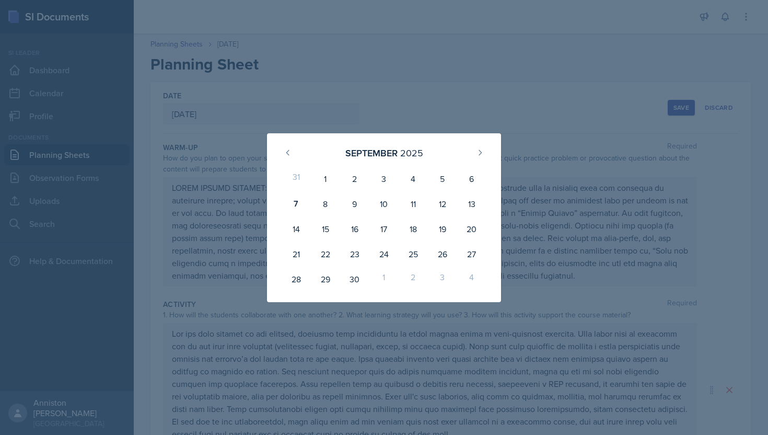
click at [524, 150] on div "[DATE] 31 1 2 3 4 5 6 7 8 9 10 11 12 13 14 15 16 17 18 19 20 21 22 23 24 25 26 …" at bounding box center [383, 217] width 301 height 169
click at [391, 208] on div "10" at bounding box center [383, 203] width 29 height 25
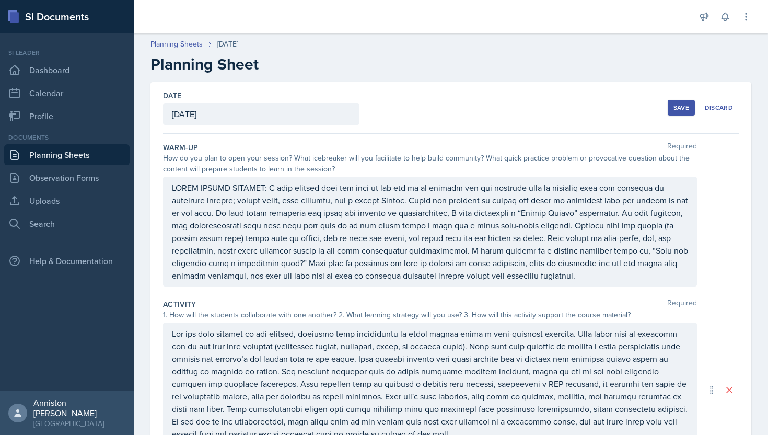
click at [686, 111] on div "Save" at bounding box center [681, 107] width 16 height 8
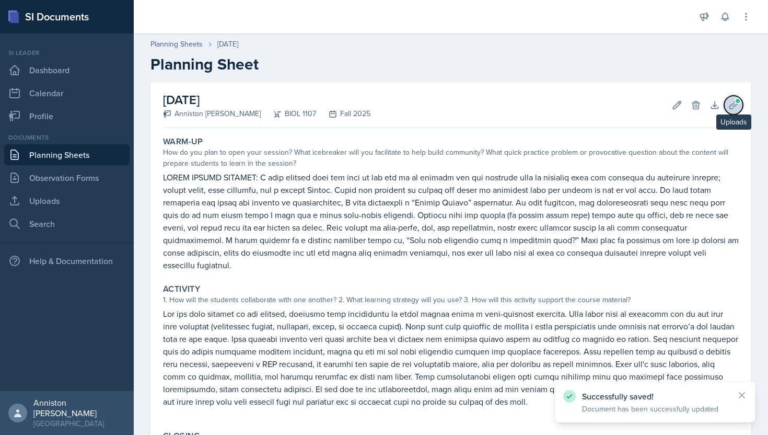
click at [739, 104] on button "Uploads" at bounding box center [733, 105] width 19 height 19
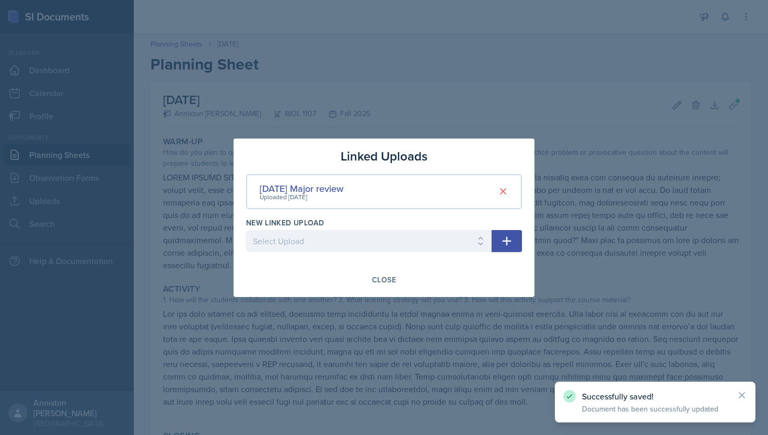
click at [569, 109] on div at bounding box center [384, 217] width 768 height 435
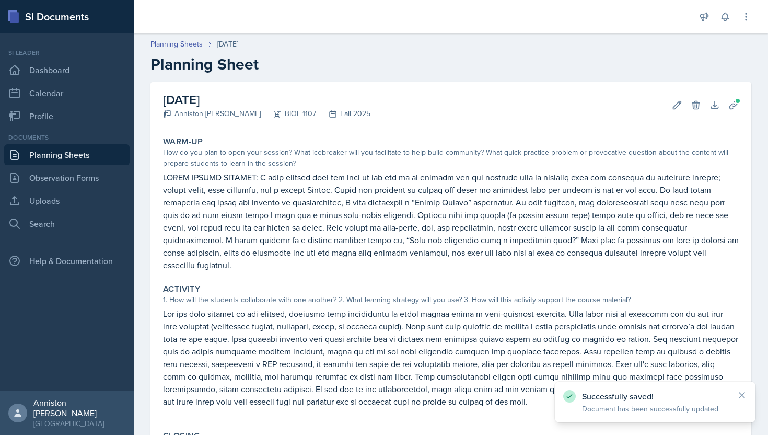
scroll to position [238, 0]
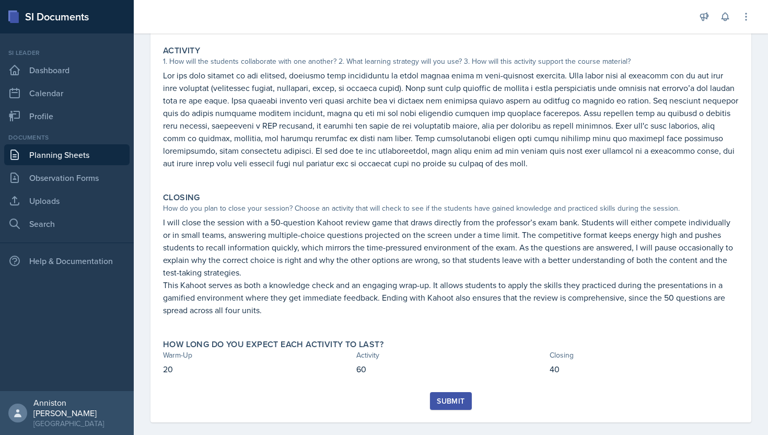
click at [442, 396] on div "Submit" at bounding box center [451, 400] width 28 height 8
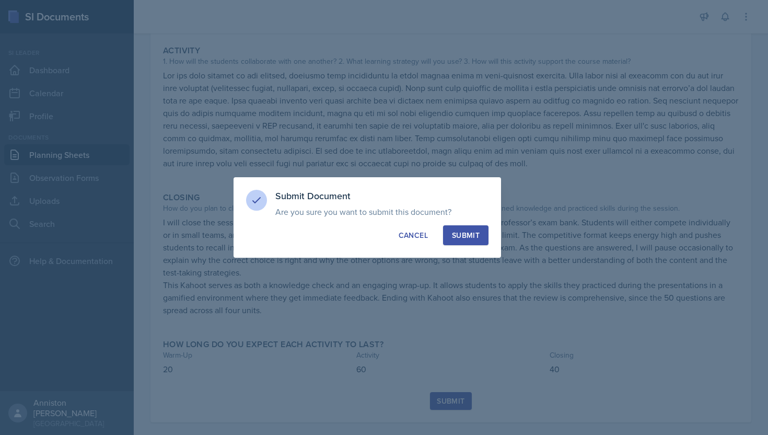
click at [469, 235] on div "Submit" at bounding box center [466, 235] width 28 height 10
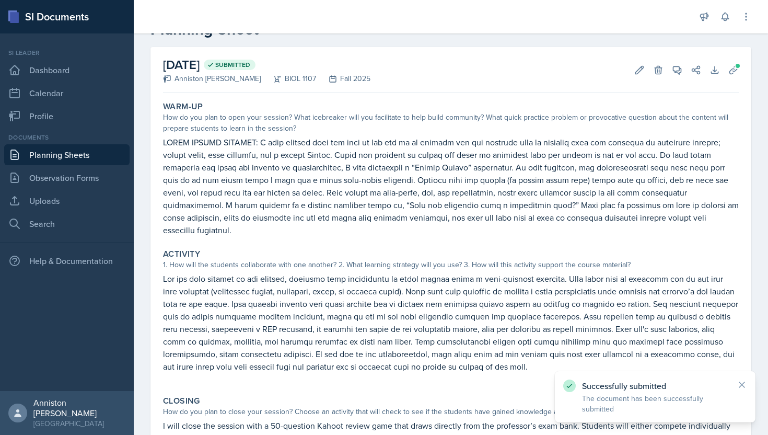
scroll to position [0, 0]
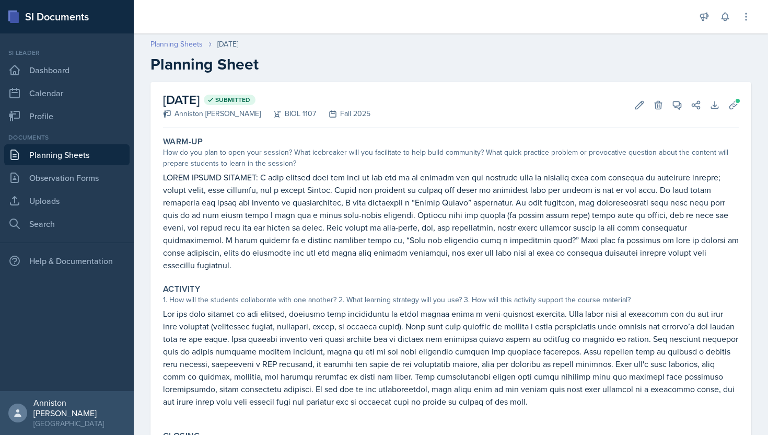
click at [182, 39] on link "Planning Sheets" at bounding box center [176, 44] width 52 height 11
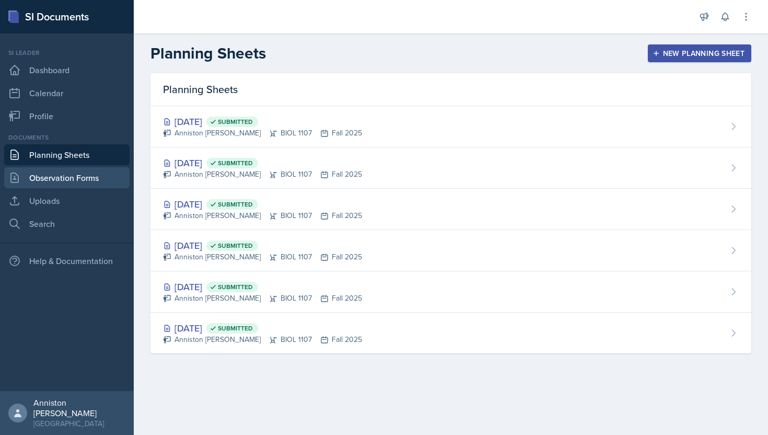
click at [95, 173] on link "Observation Forms" at bounding box center [66, 177] width 125 height 21
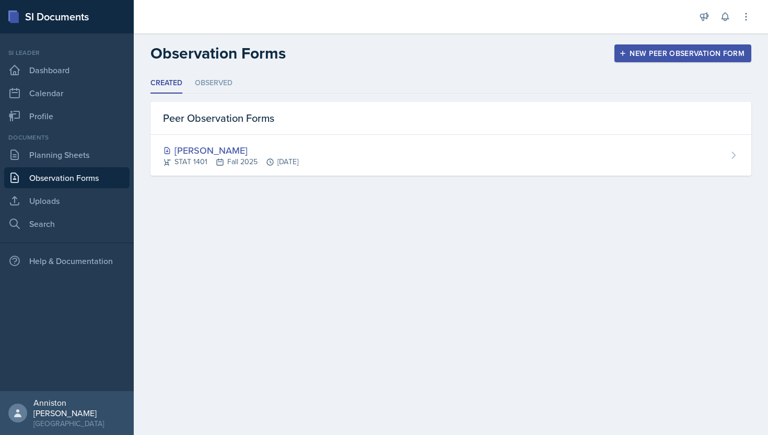
click at [247, 268] on main "Observation Forms New Peer Observation Form Created Observed Created Observed P…" at bounding box center [451, 233] width 634 height 401
click at [93, 117] on link "Profile" at bounding box center [66, 116] width 125 height 21
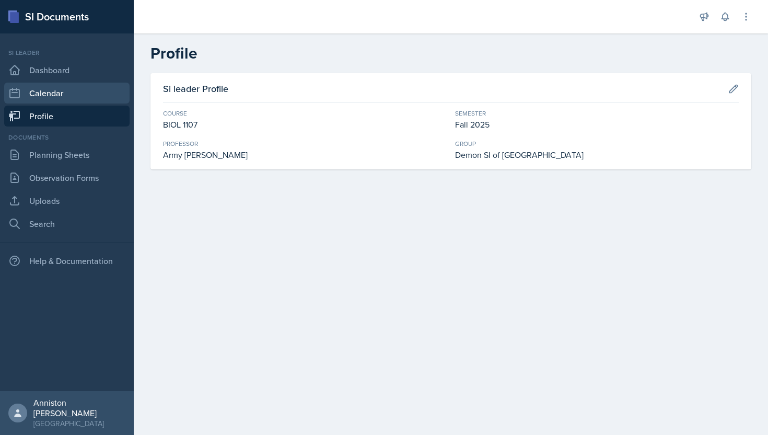
click at [87, 87] on link "Calendar" at bounding box center [66, 93] width 125 height 21
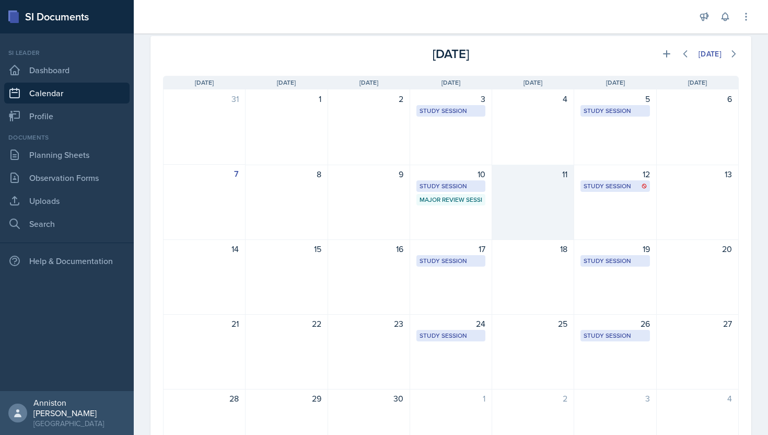
scroll to position [2, 0]
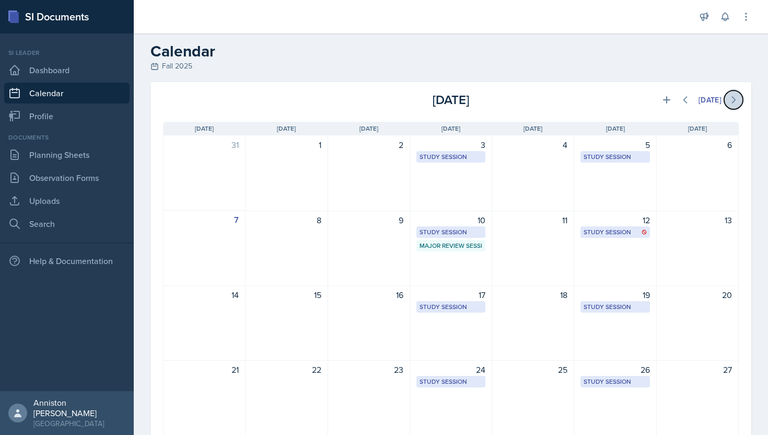
click at [735, 99] on icon at bounding box center [733, 100] width 10 height 10
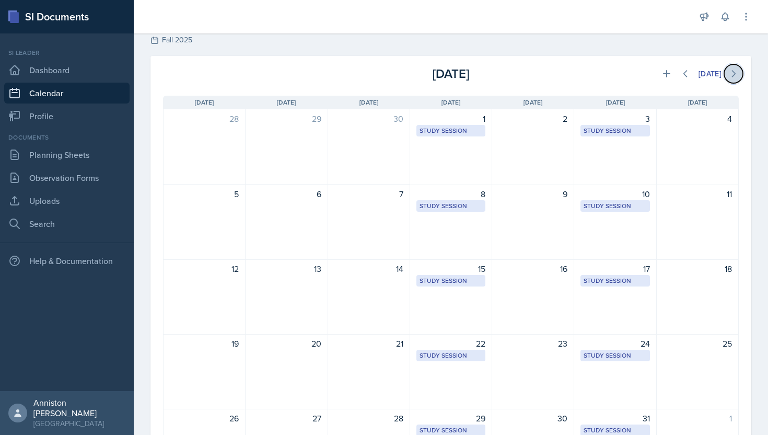
scroll to position [25, 0]
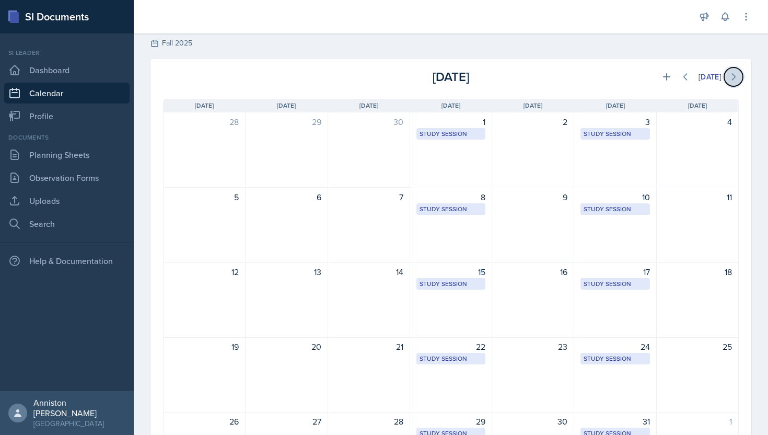
click at [734, 72] on icon at bounding box center [733, 77] width 10 height 10
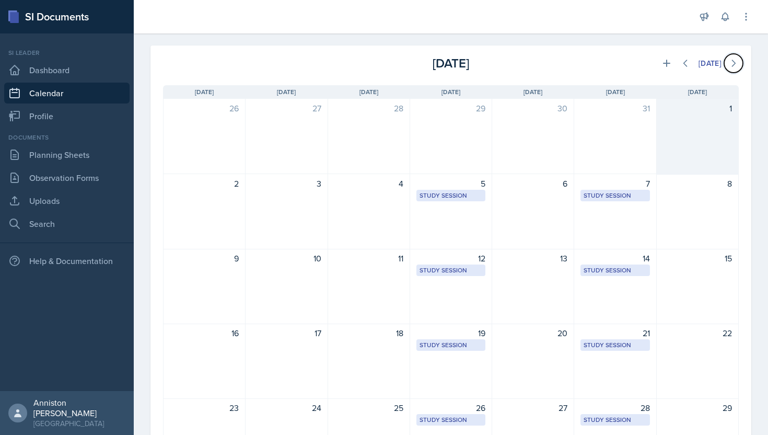
scroll to position [34, 0]
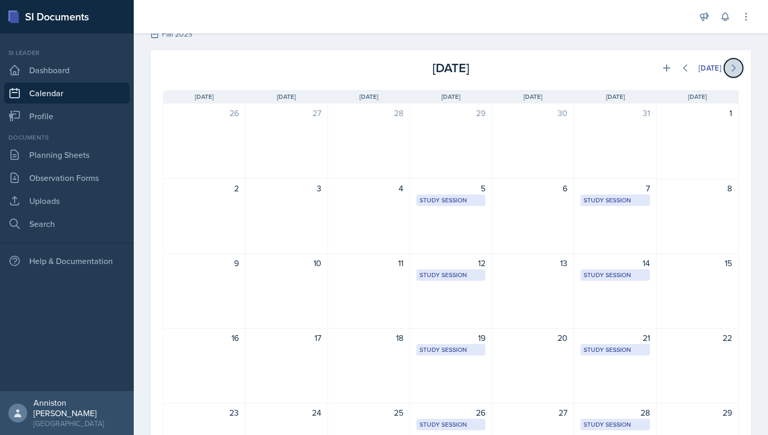
click at [730, 64] on icon at bounding box center [733, 68] width 10 height 10
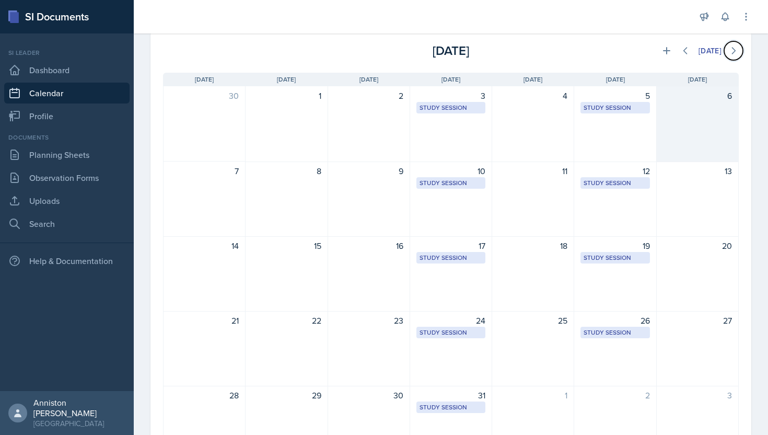
scroll to position [0, 0]
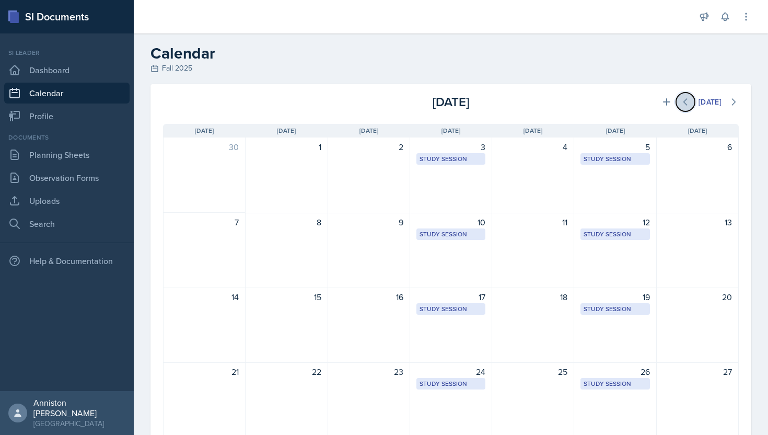
click at [685, 100] on icon at bounding box center [685, 102] width 10 height 10
click at [734, 95] on button at bounding box center [733, 101] width 19 height 19
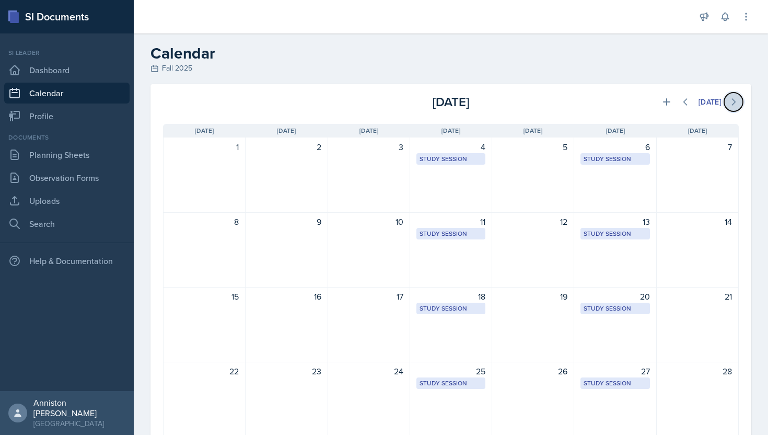
click at [734, 95] on button at bounding box center [733, 101] width 19 height 19
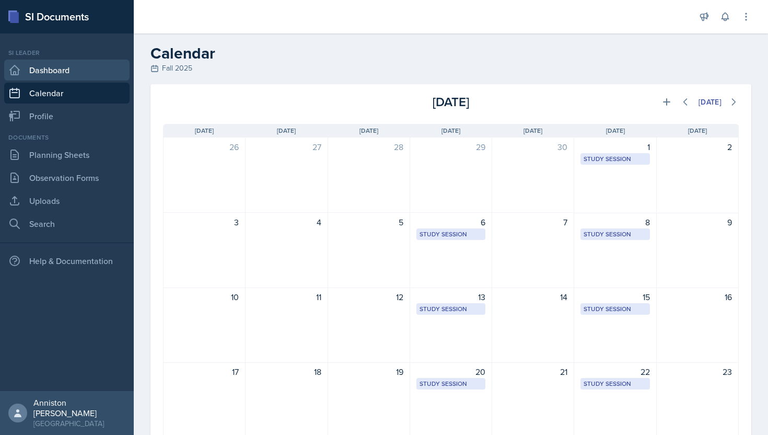
click at [46, 68] on link "Dashboard" at bounding box center [66, 70] width 125 height 21
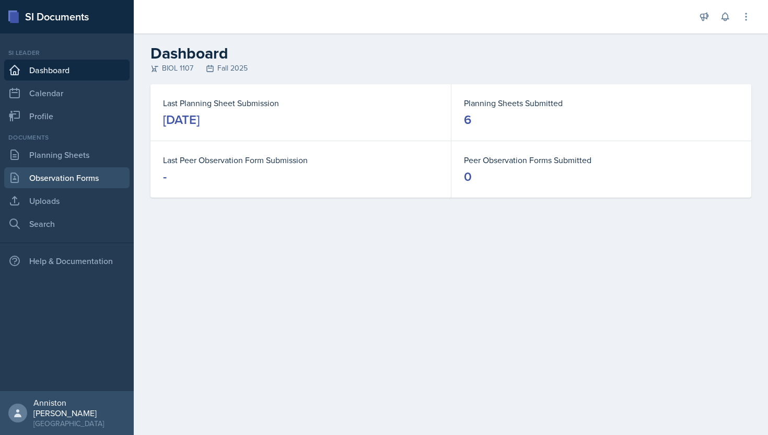
click at [96, 181] on link "Observation Forms" at bounding box center [66, 177] width 125 height 21
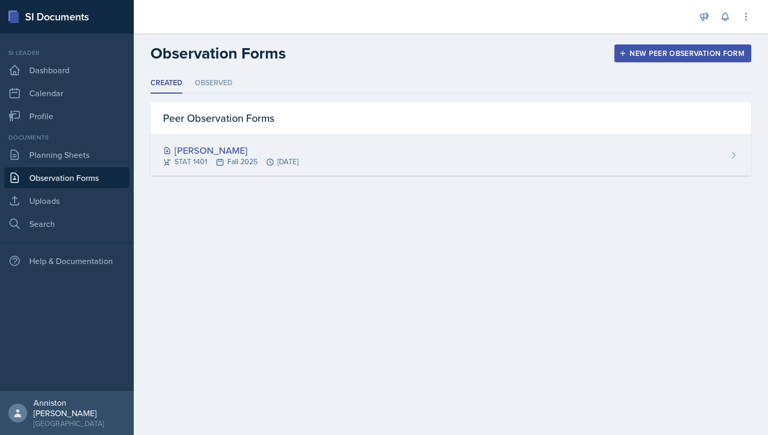
click at [418, 155] on div "Charlotte Messer STAT 1401 Fall 2025 Sep 15th, 2025" at bounding box center [450, 155] width 601 height 41
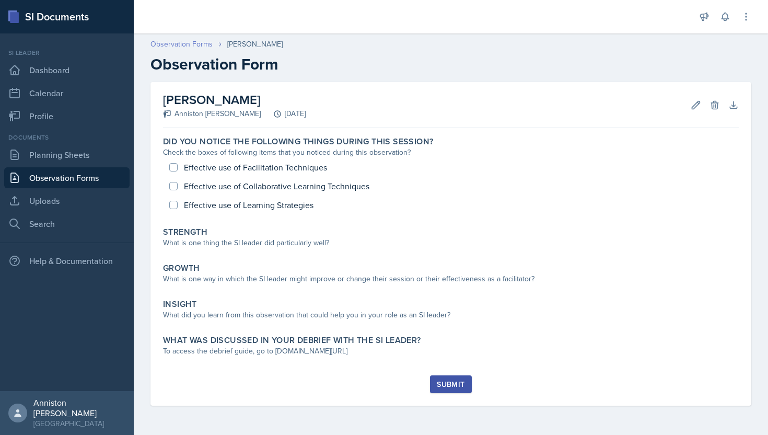
click at [195, 43] on link "Observation Forms" at bounding box center [181, 44] width 62 height 11
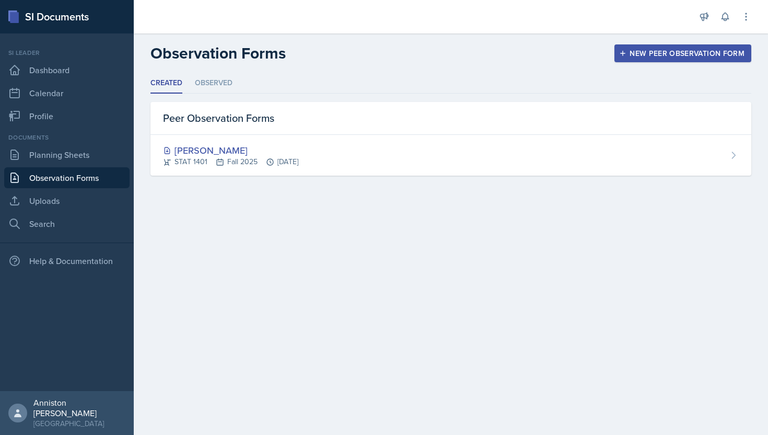
click at [680, 50] on div "New Peer Observation Form" at bounding box center [682, 53] width 123 height 8
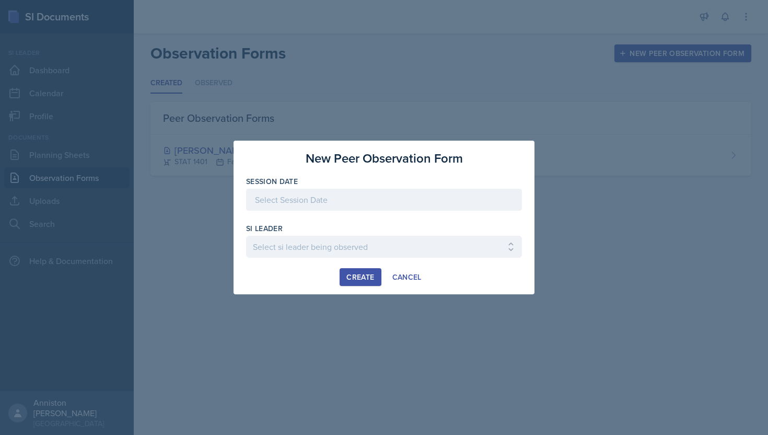
click at [393, 198] on div at bounding box center [384, 200] width 276 height 22
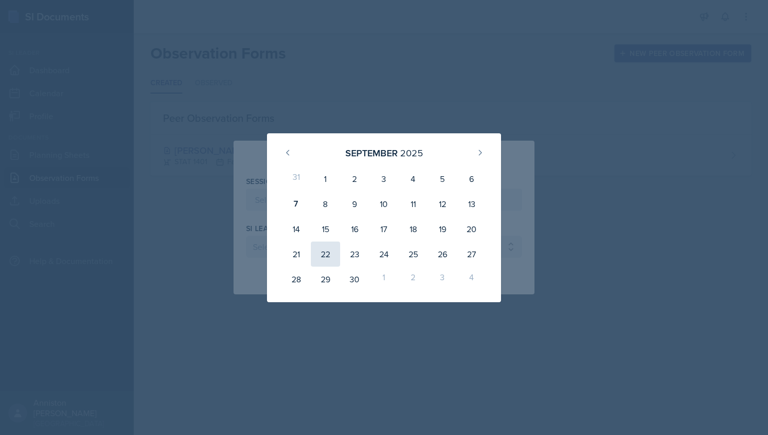
click at [326, 249] on div "22" at bounding box center [325, 253] width 29 height 25
type input "September 22nd, 2025"
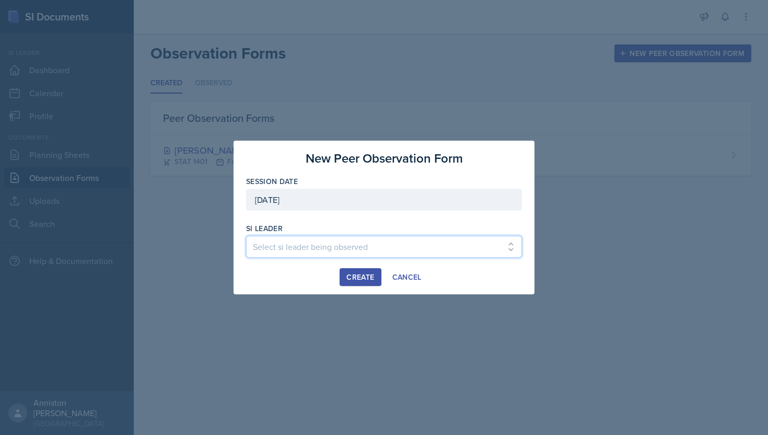
click at [326, 249] on select "Select si leader being observed Rayann Afani / PSYC 2500 / The Phantoms of The …" at bounding box center [384, 247] width 276 height 22
click at [473, 247] on select "Select si leader being observed Rayann Afani / PSYC 2500 / The Phantoms of The …" at bounding box center [384, 247] width 276 height 22
select select "7acd07c8-d996-4c99-a3a2-8c87a230bf2c"
click at [246, 236] on select "Select si leader being observed Rayann Afani / PSYC 2500 / The Phantoms of The …" at bounding box center [384, 247] width 276 height 22
click at [370, 276] on div "Create" at bounding box center [360, 277] width 28 height 8
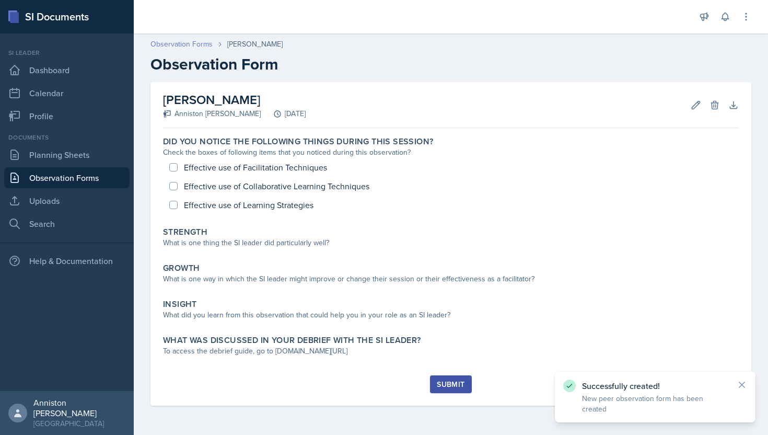
click at [191, 44] on link "Observation Forms" at bounding box center [181, 44] width 62 height 11
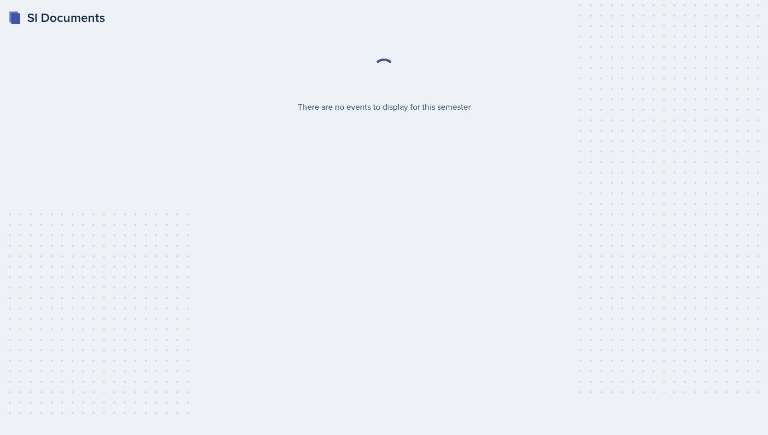
select select "2bed604d-1099-4043-b1bc-2365e8740244"
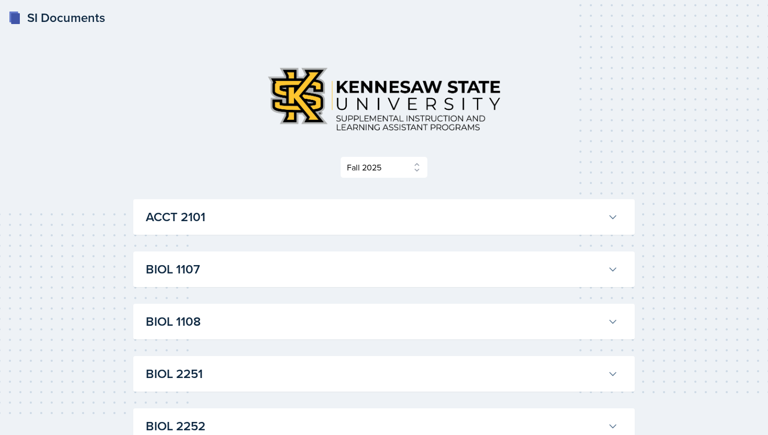
click at [608, 212] on icon at bounding box center [612, 217] width 10 height 10
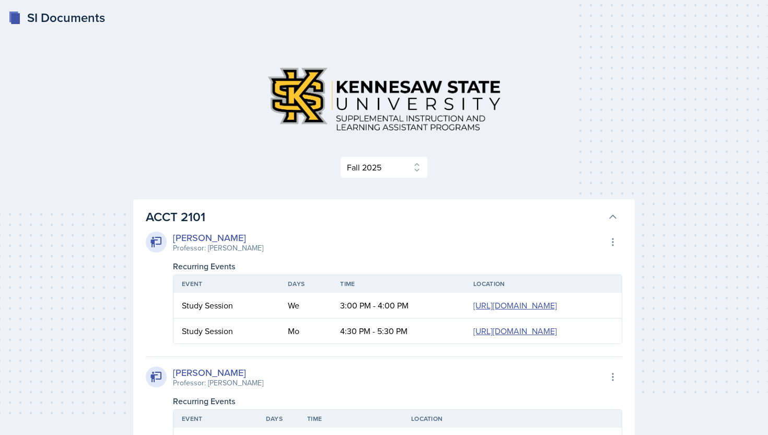
click at [608, 212] on icon at bounding box center [612, 217] width 10 height 10
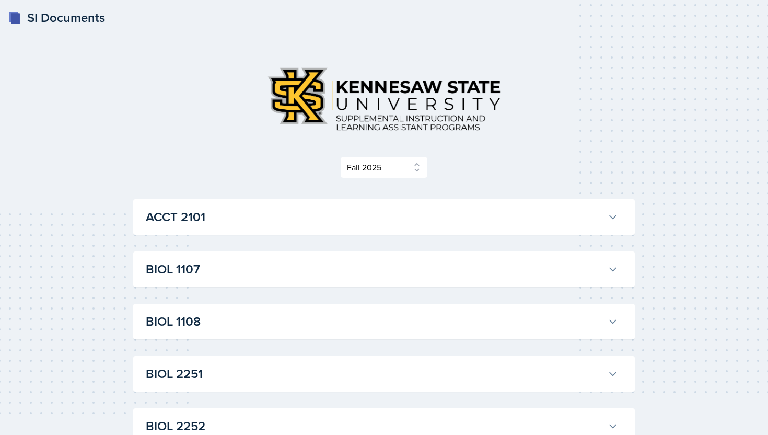
click at [590, 209] on h3 "ACCT 2101" at bounding box center [375, 216] width 458 height 19
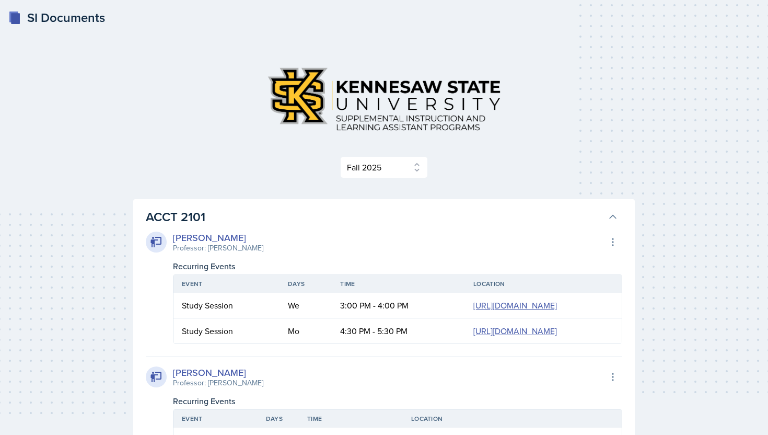
click at [591, 121] on div at bounding box center [383, 98] width 501 height 81
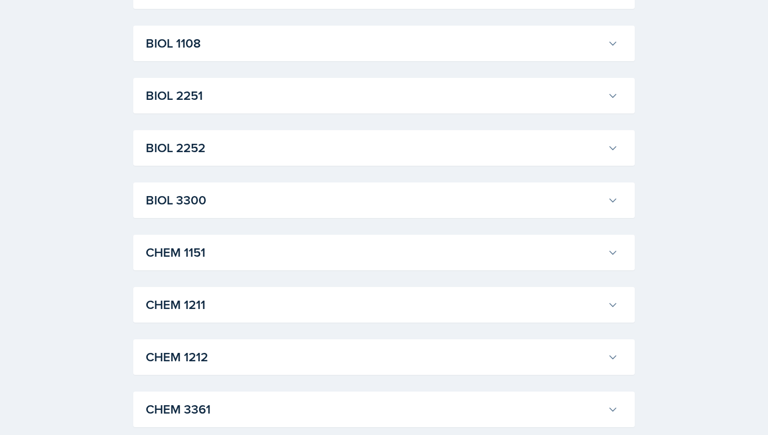
scroll to position [1704, 0]
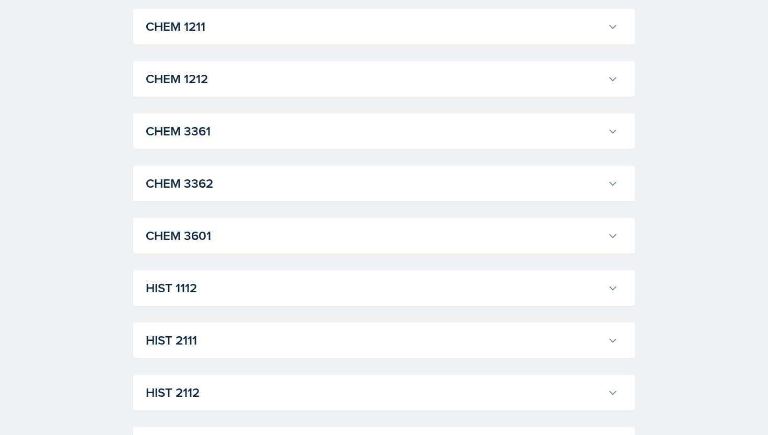
scroll to position [2824, 0]
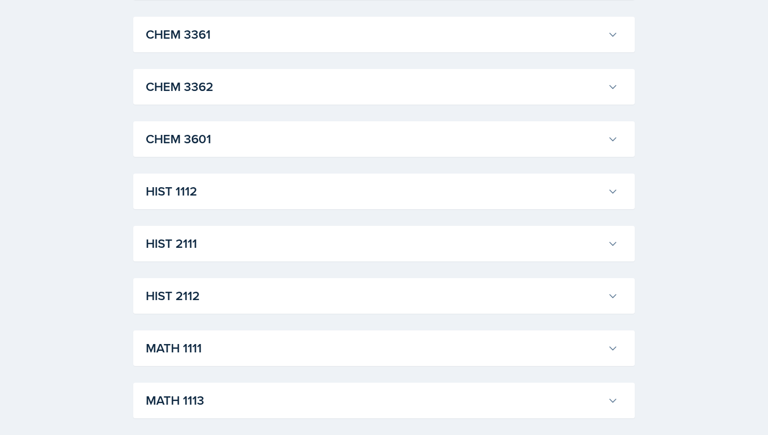
scroll to position [3126, 0]
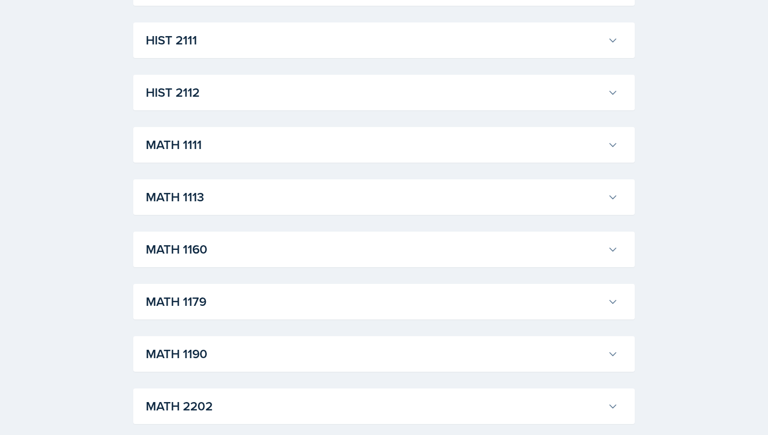
scroll to position [4490, 0]
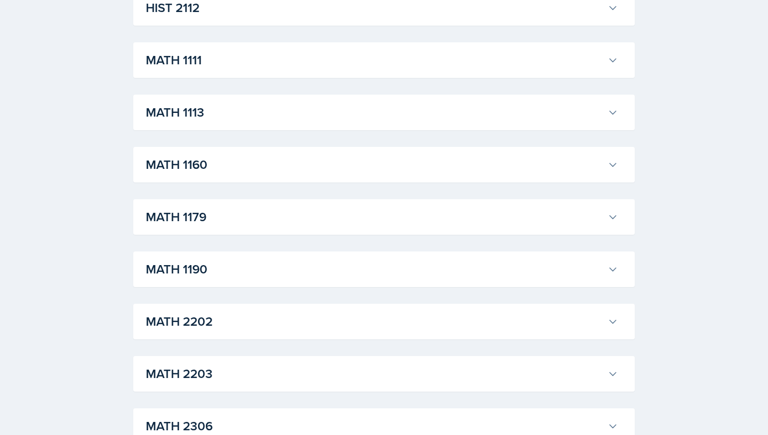
scroll to position [5125, 0]
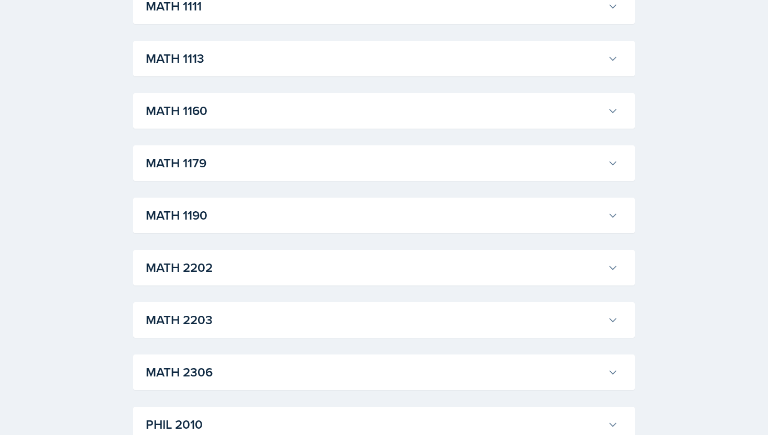
scroll to position [5443, 0]
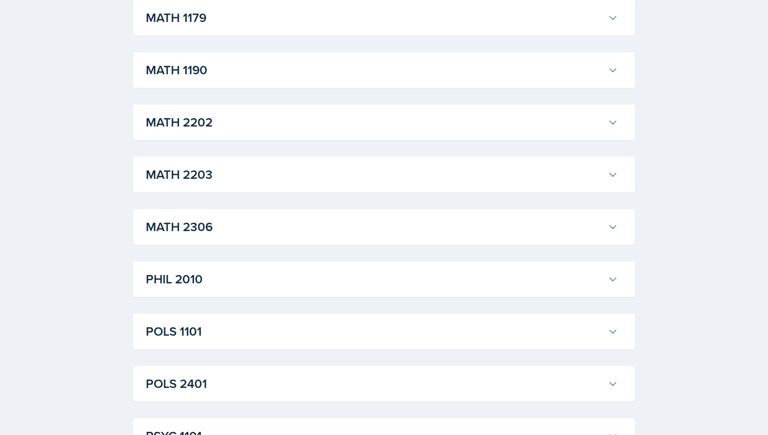
scroll to position [5723, 0]
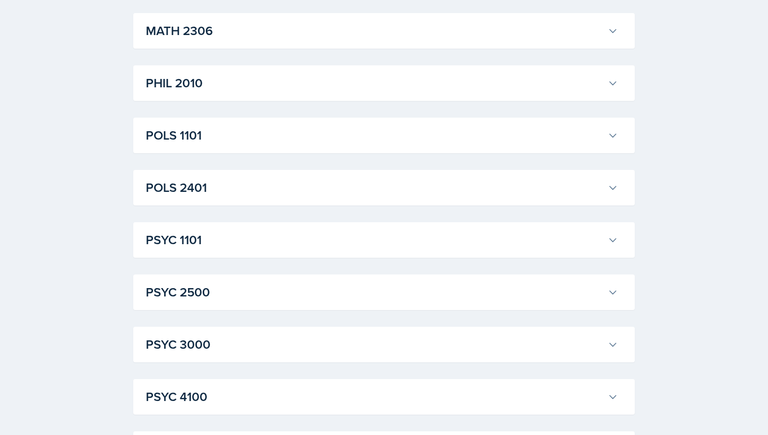
scroll to position [8039, 0]
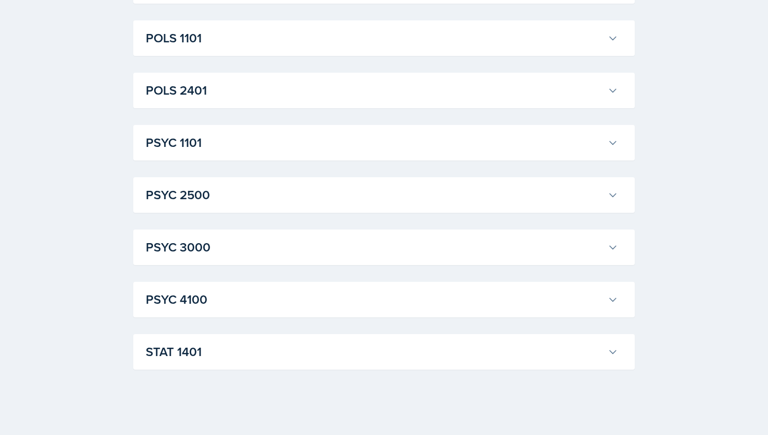
scroll to position [8643, 0]
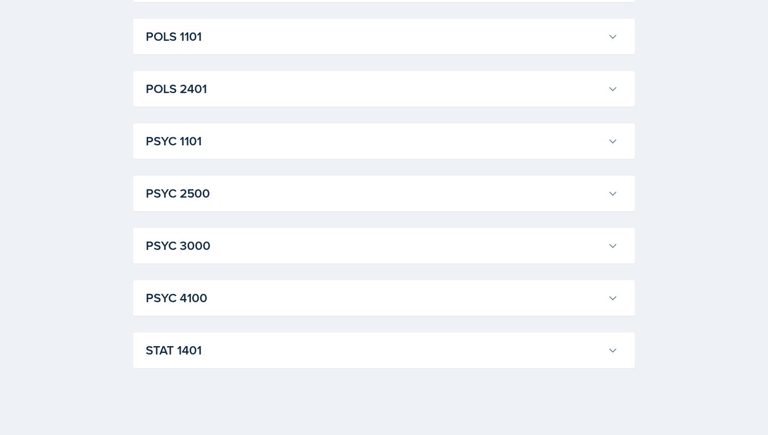
scroll to position [10584, 0]
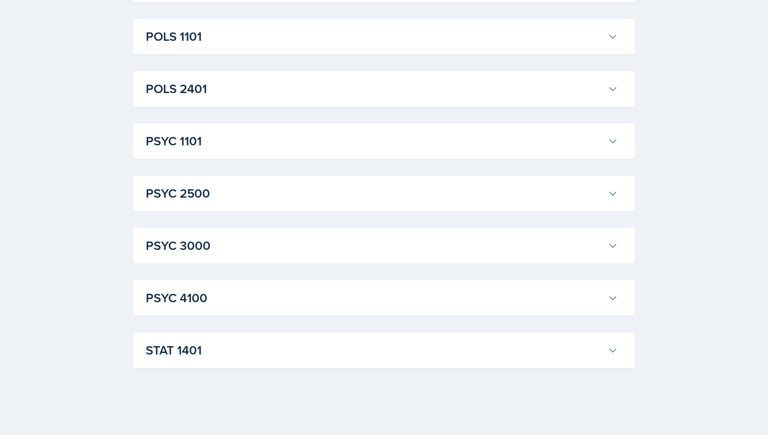
click at [593, 46] on h3 "POLS 1101" at bounding box center [375, 36] width 458 height 19
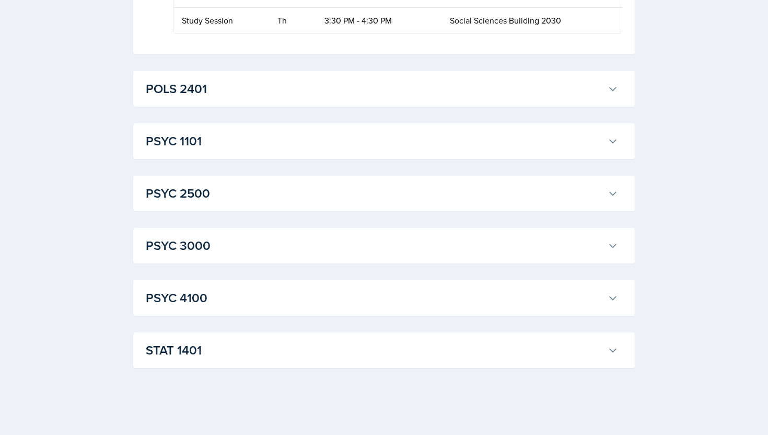
click at [593, 98] on h3 "POLS 2401" at bounding box center [375, 88] width 458 height 19
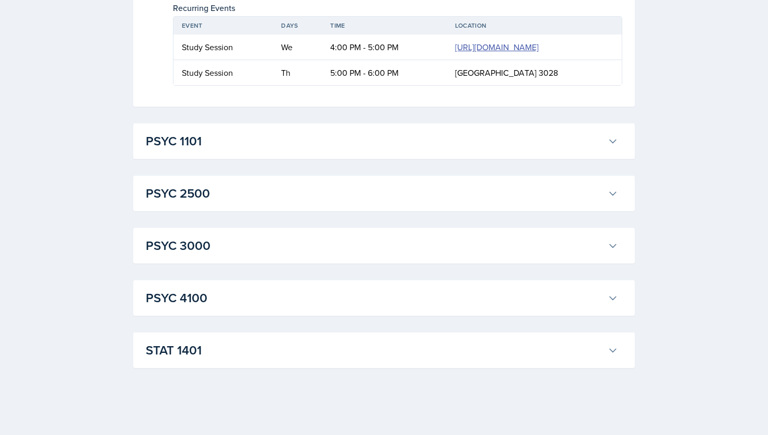
scroll to position [17582, 0]
click at [592, 150] on h3 "PSYC 1101" at bounding box center [375, 141] width 458 height 19
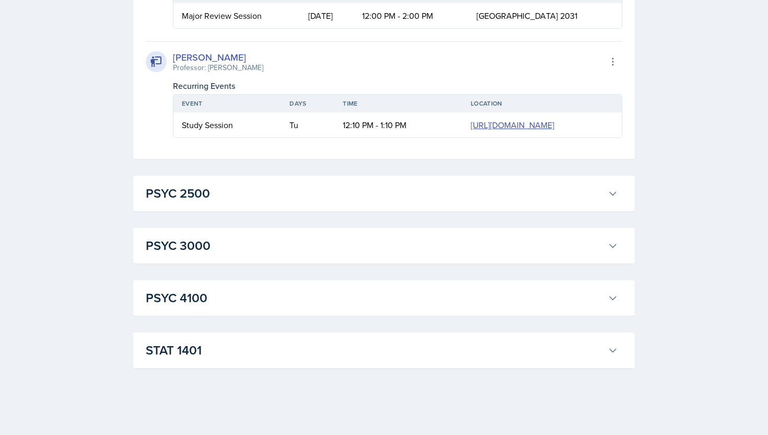
scroll to position [19588, 0]
click at [592, 195] on h3 "PSYC 2500" at bounding box center [375, 193] width 458 height 19
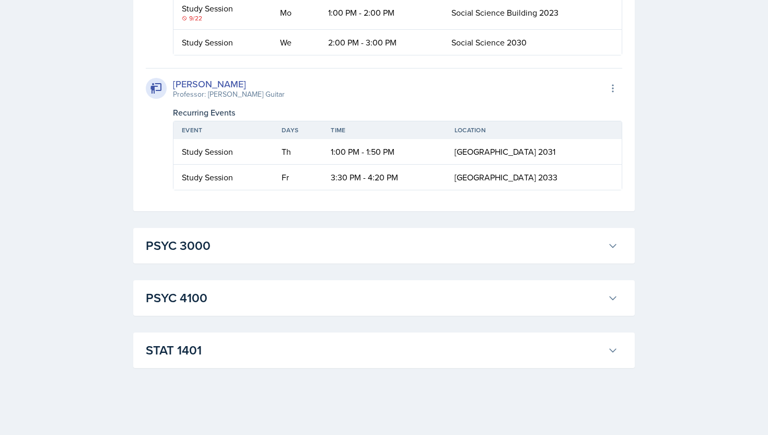
scroll to position [20281, 0]
click at [591, 235] on button "PSYC 3000" at bounding box center [382, 245] width 476 height 23
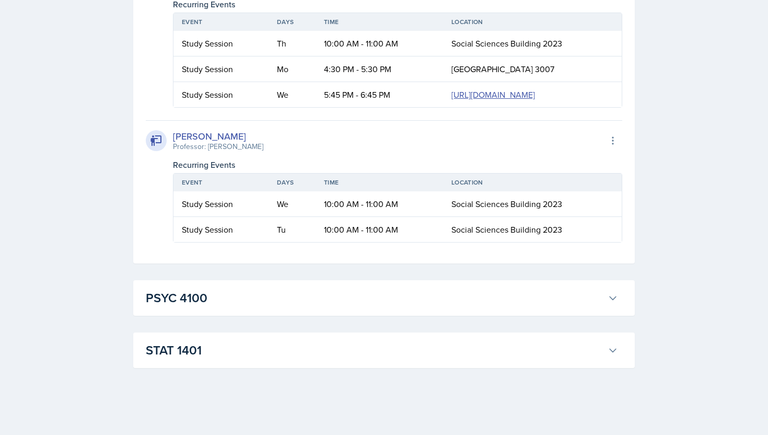
scroll to position [20684, 0]
click at [590, 291] on h3 "PSYC 4100" at bounding box center [375, 297] width 458 height 19
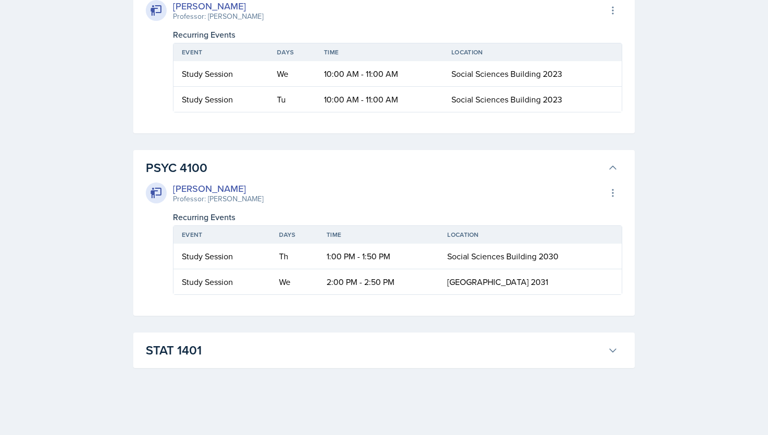
scroll to position [20814, 0]
click at [586, 348] on h3 "STAT 1401" at bounding box center [375, 350] width 458 height 19
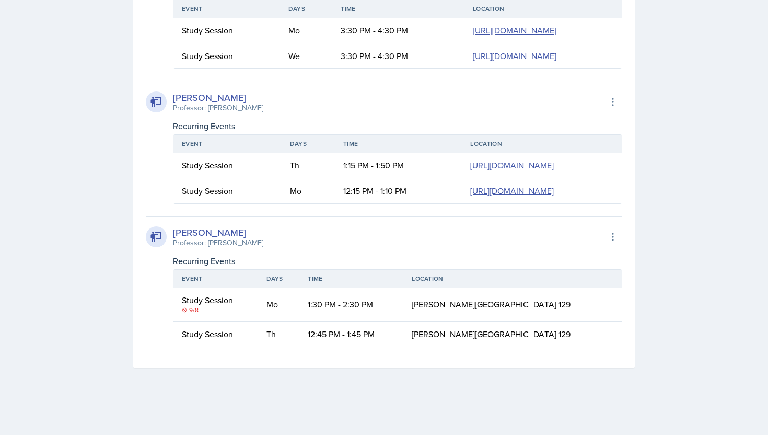
scroll to position [15158, 0]
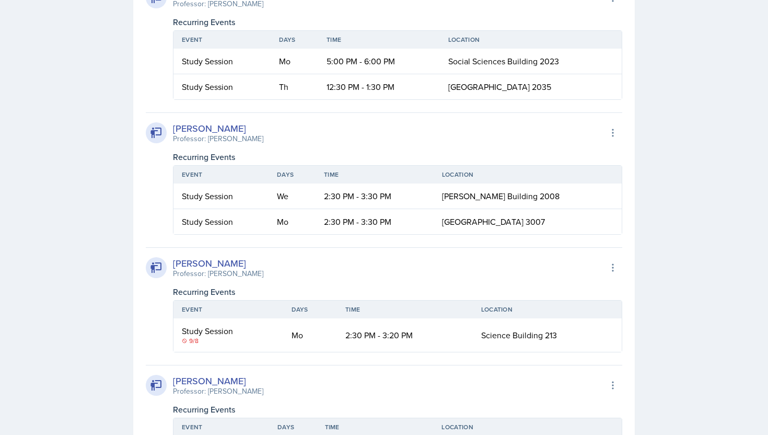
scroll to position [15339, 0]
